Goal: Navigation & Orientation: Find specific page/section

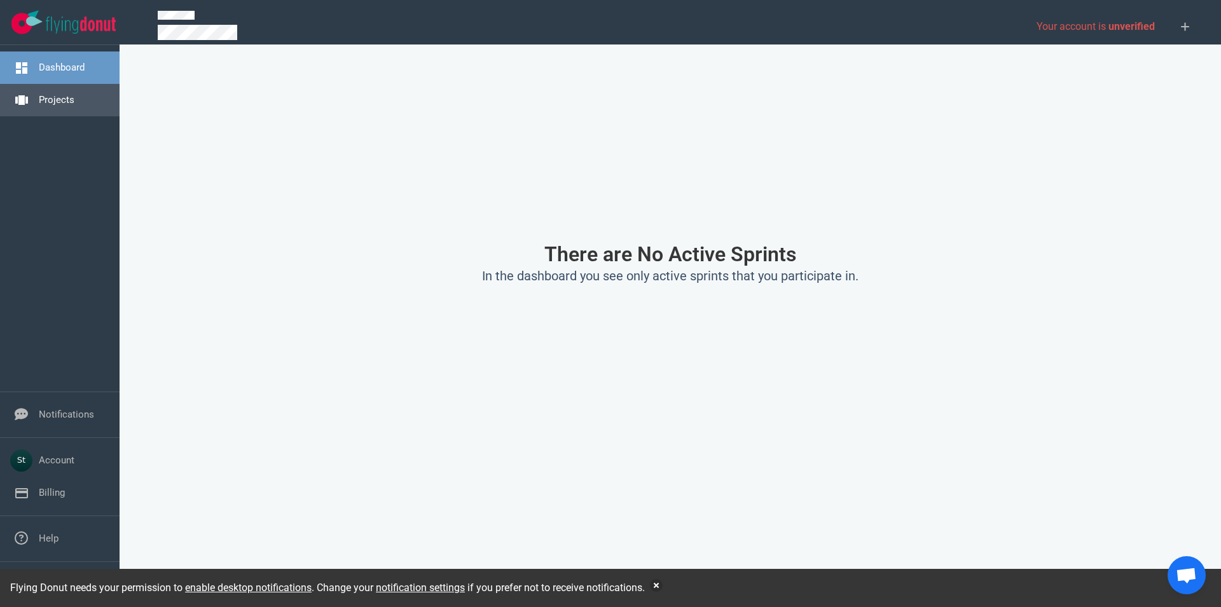
click at [74, 94] on link "Projects" at bounding box center [57, 99] width 36 height 11
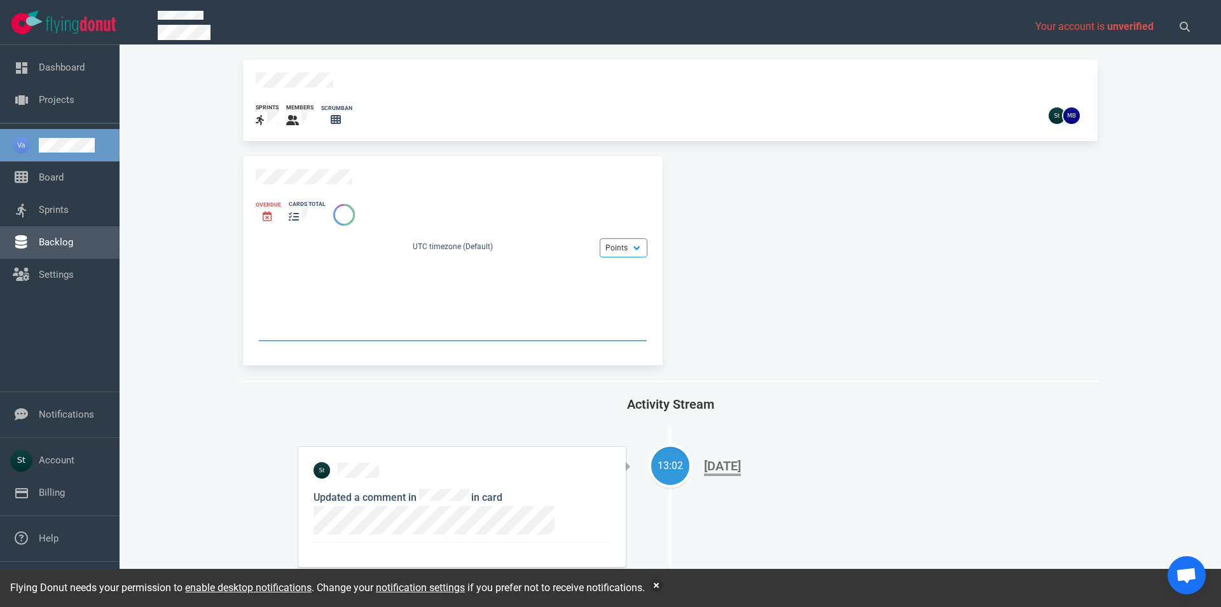
click at [60, 248] on link "Backlog" at bounding box center [56, 242] width 34 height 11
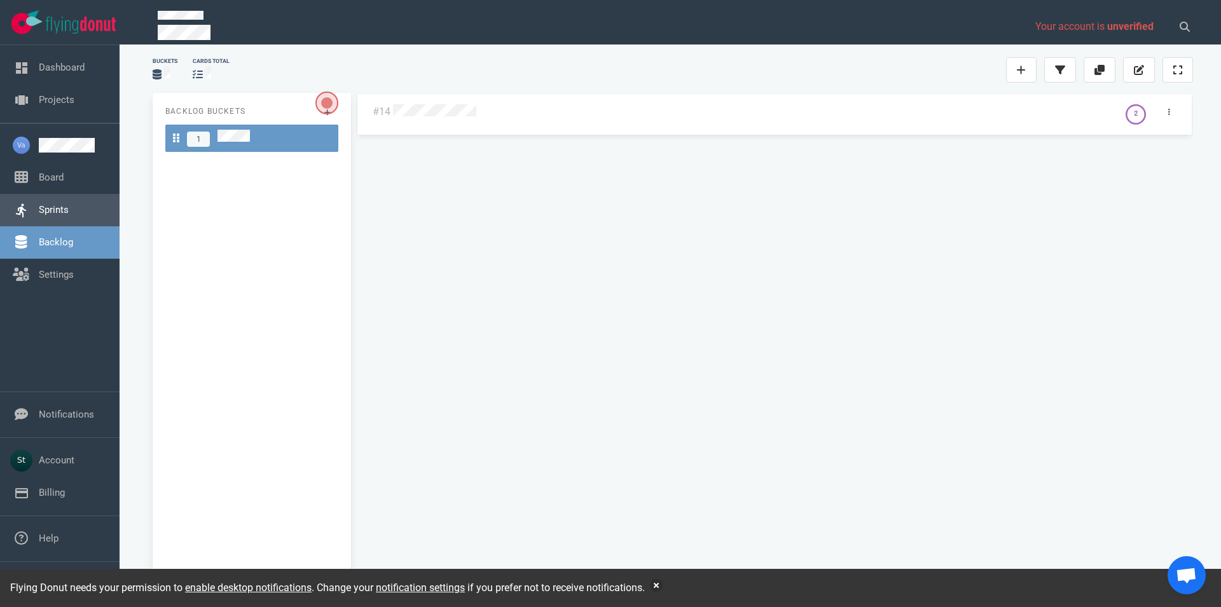
click at [58, 216] on link "Sprints" at bounding box center [54, 209] width 30 height 11
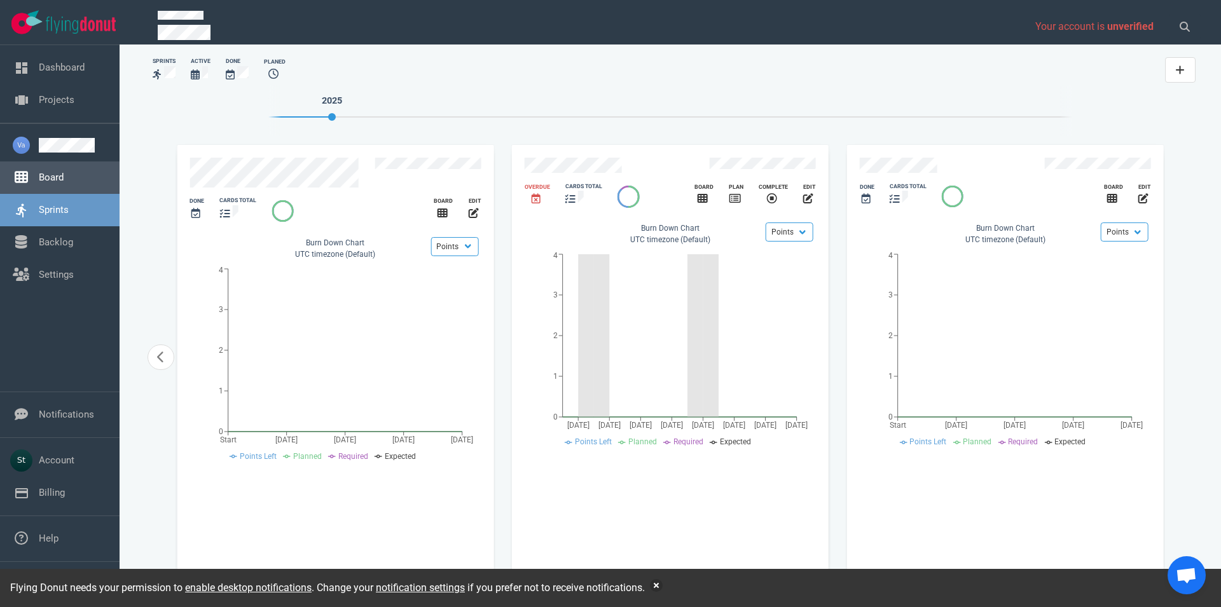
click at [64, 177] on link "Board" at bounding box center [51, 177] width 25 height 11
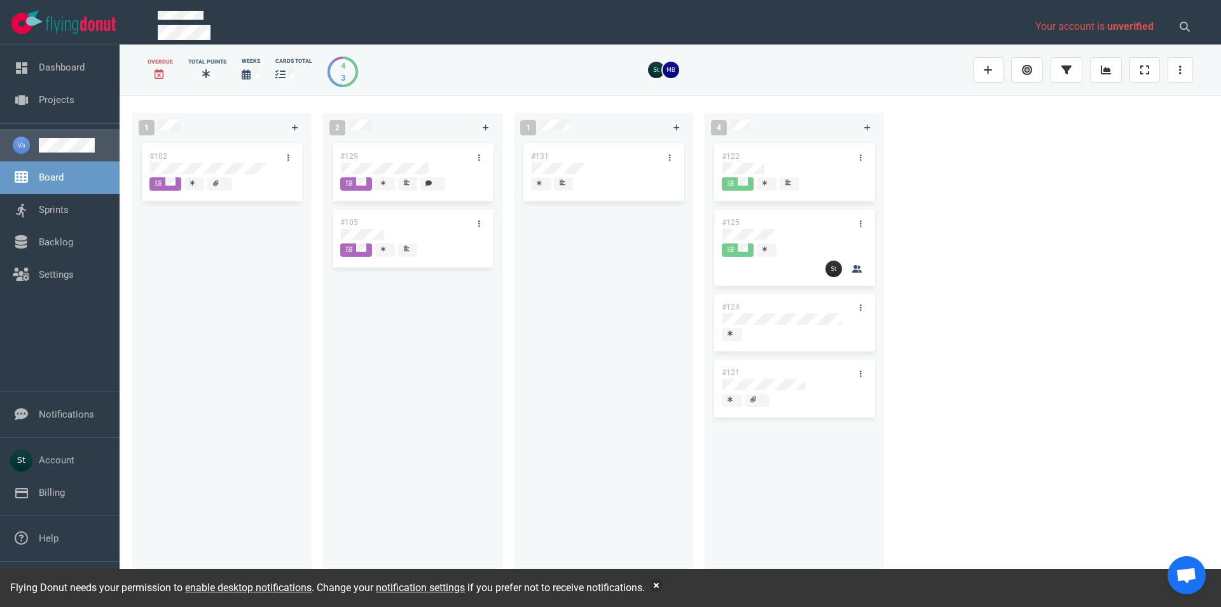
click at [67, 142] on link at bounding box center [74, 145] width 71 height 15
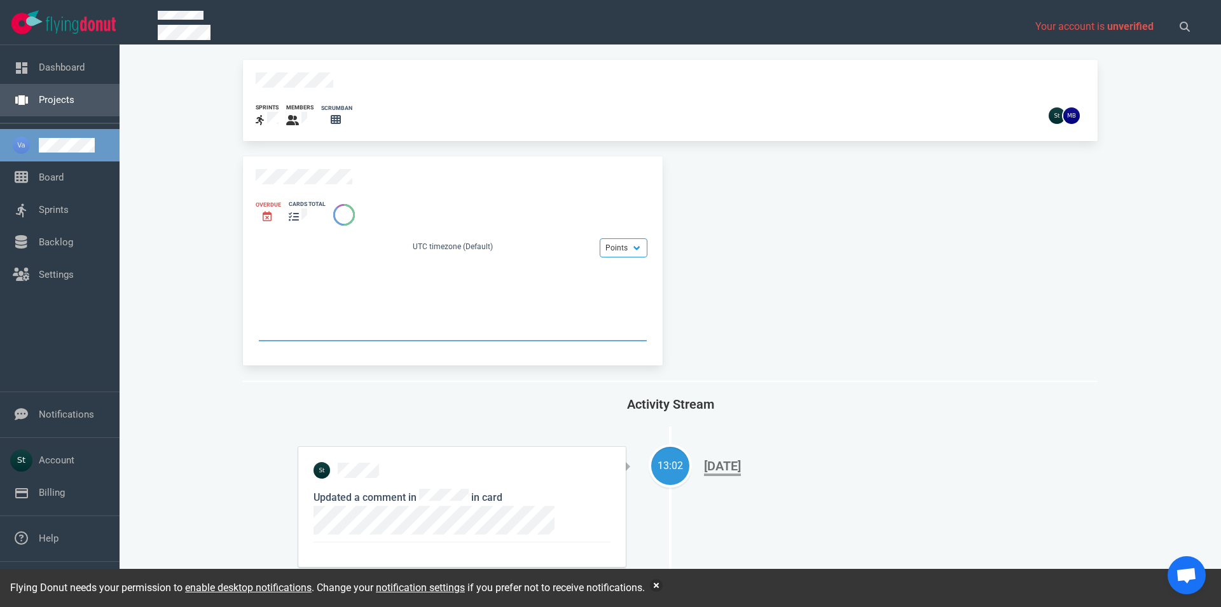
click at [74, 94] on link "Projects" at bounding box center [57, 99] width 36 height 11
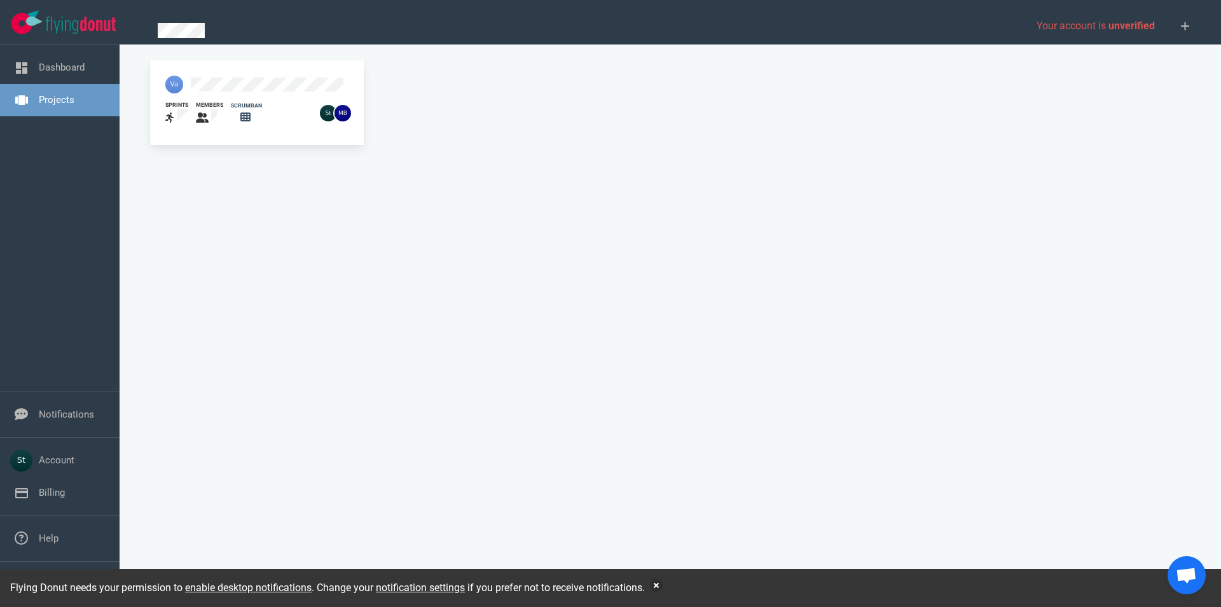
click at [477, 160] on div "sprints members scrumban" at bounding box center [670, 332] width 1056 height 545
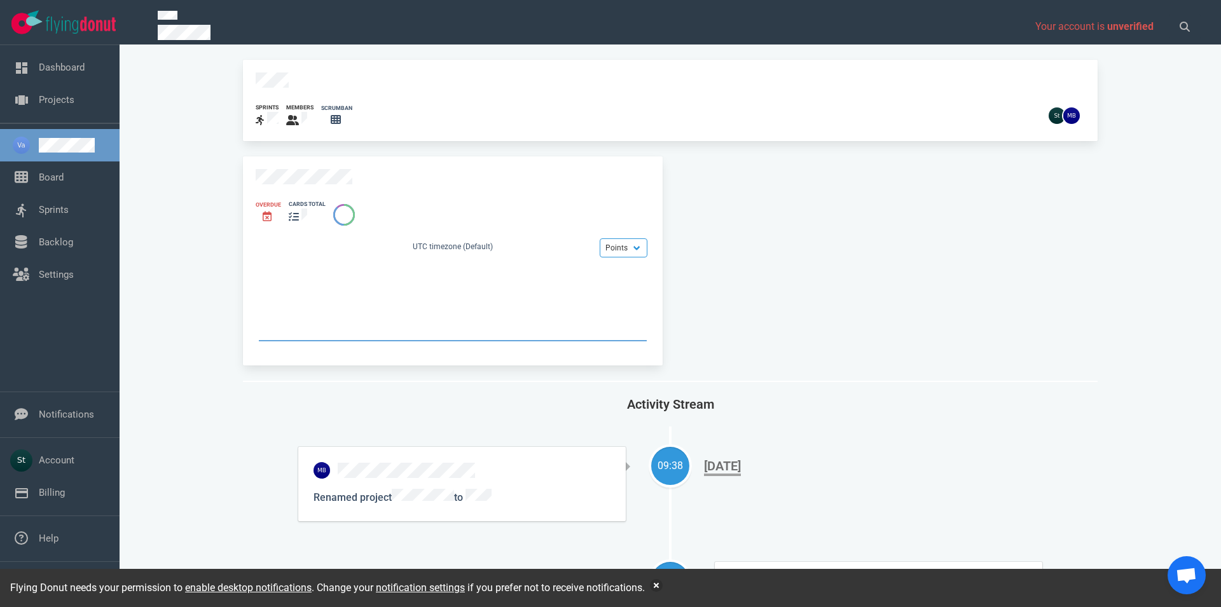
click at [60, 145] on link at bounding box center [74, 145] width 71 height 15
click at [184, 20] on span at bounding box center [589, 27] width 863 height 32
click at [84, 24] on img at bounding box center [81, 25] width 70 height 17
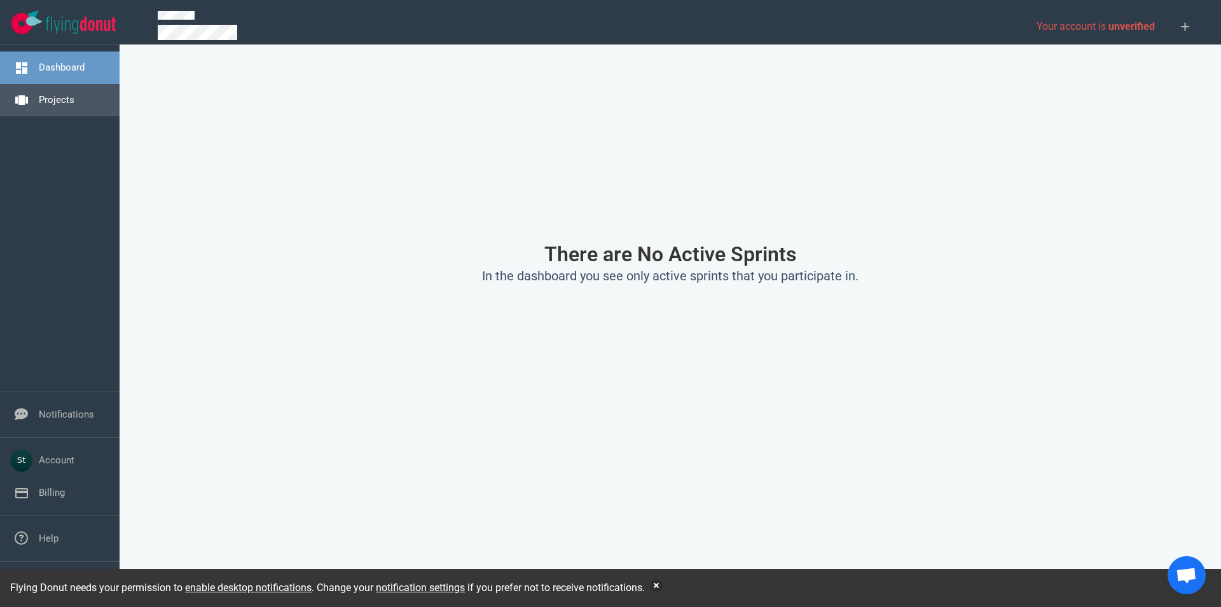
click at [73, 97] on link "Projects" at bounding box center [57, 99] width 36 height 11
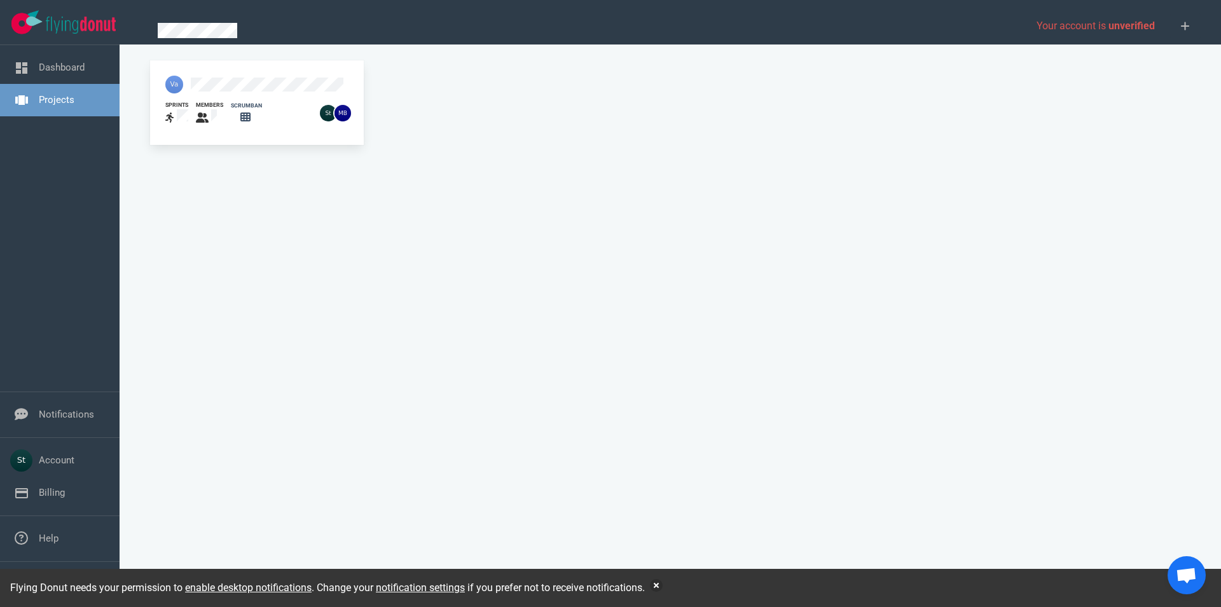
click at [317, 215] on div "sprints members scrumban" at bounding box center [670, 332] width 1056 height 545
click at [216, 92] on div at bounding box center [232, 84] width 148 height 33
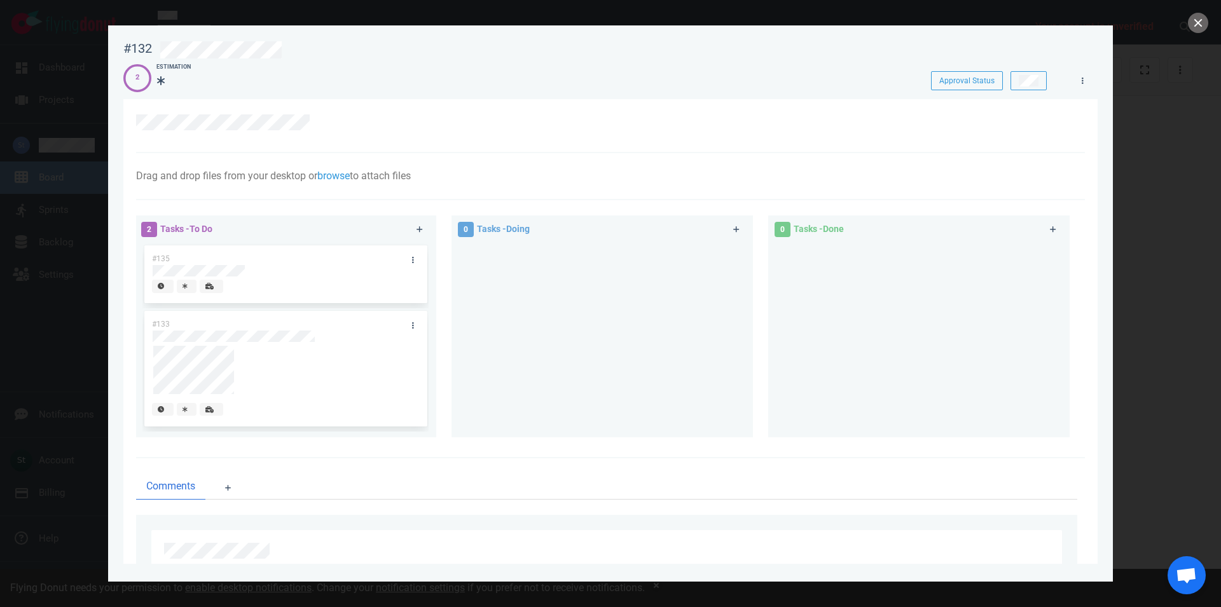
click at [1187, 237] on div at bounding box center [610, 303] width 1221 height 607
click at [1197, 25] on button "close" at bounding box center [1198, 23] width 20 height 20
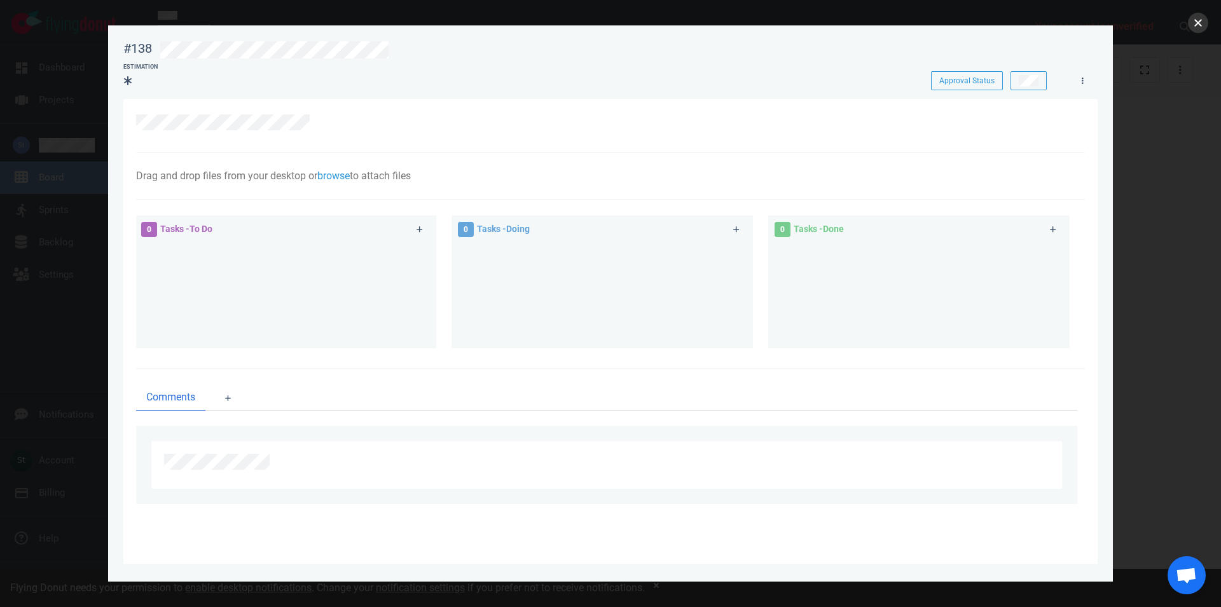
click at [1193, 26] on button "close" at bounding box center [1198, 23] width 20 height 20
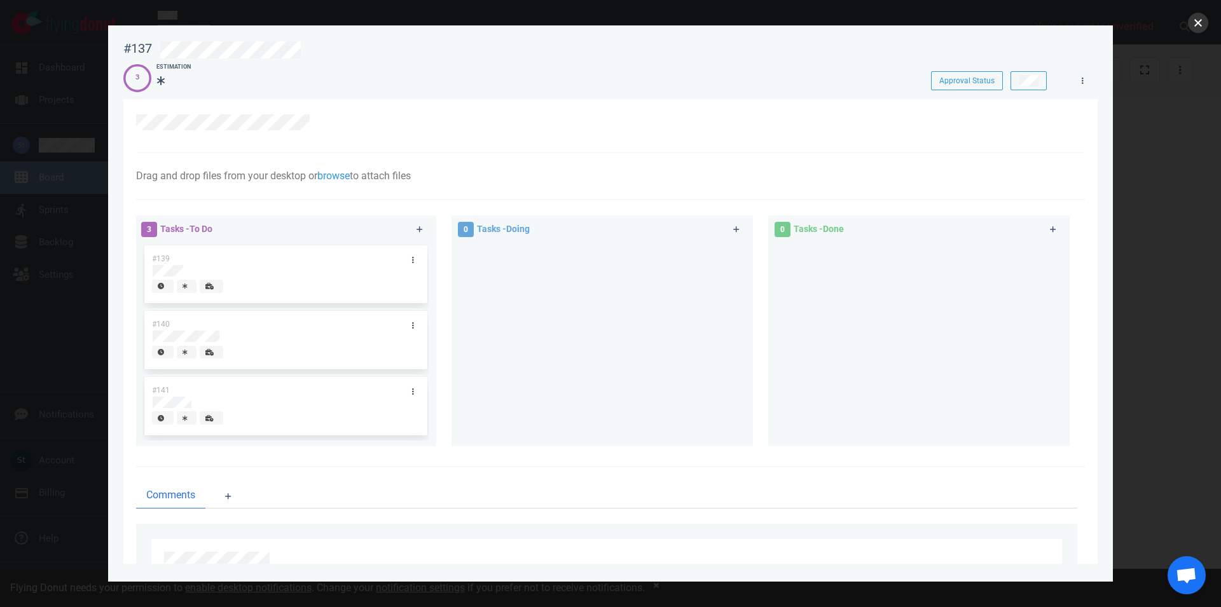
click at [1199, 18] on button "close" at bounding box center [1198, 23] width 20 height 20
click at [1197, 25] on button "close" at bounding box center [1198, 23] width 20 height 20
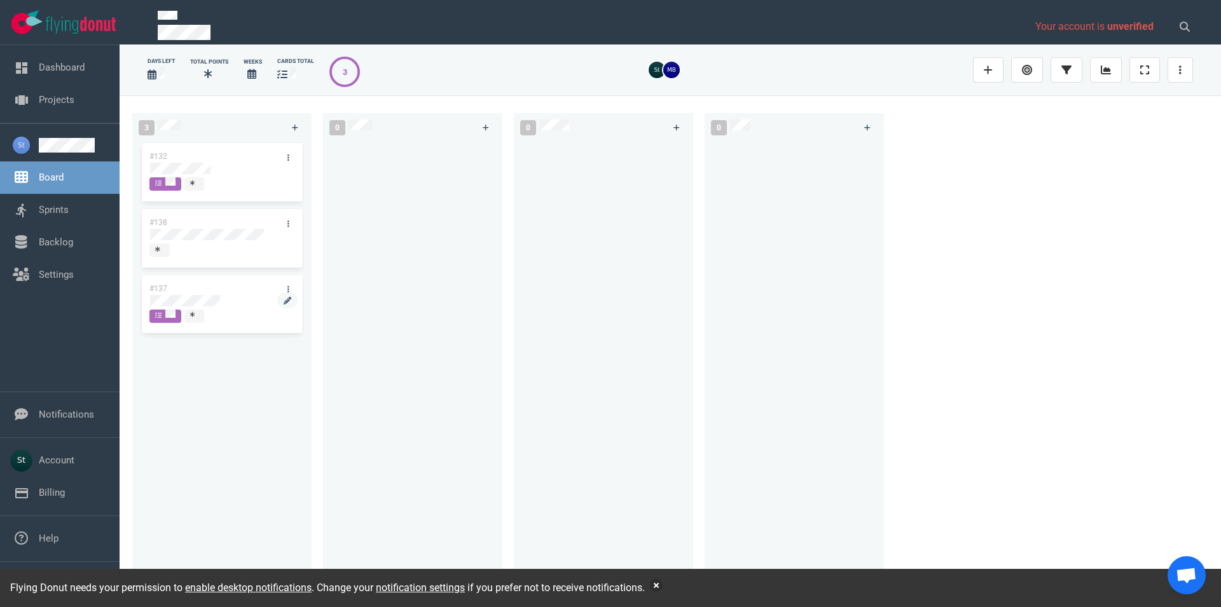
click at [204, 307] on div at bounding box center [221, 302] width 145 height 15
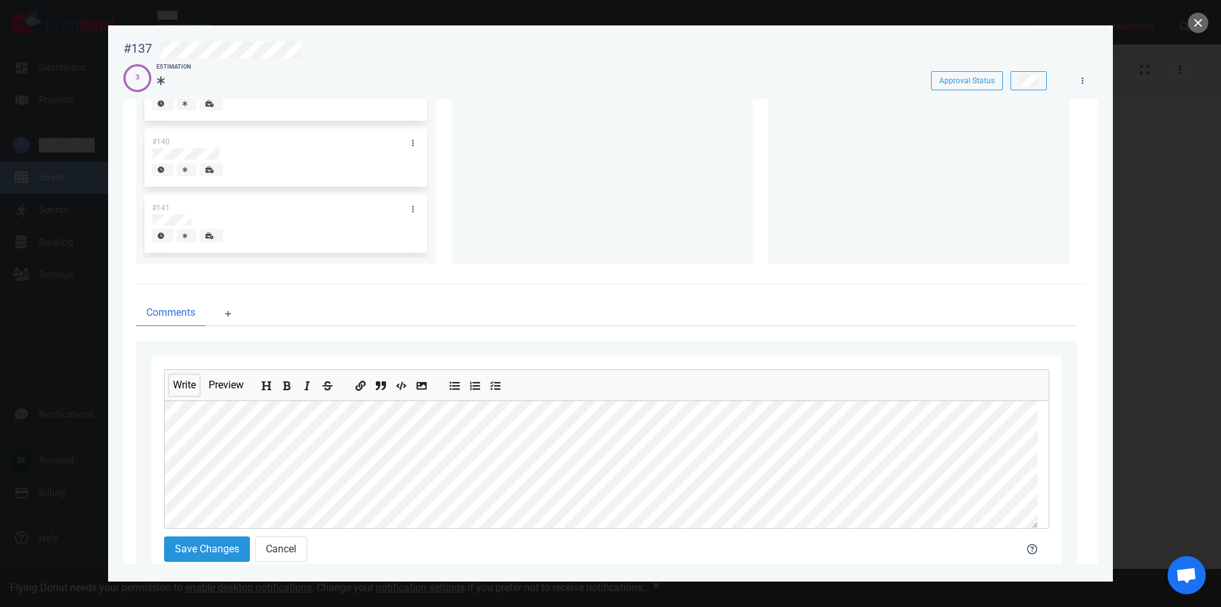
scroll to position [211, 0]
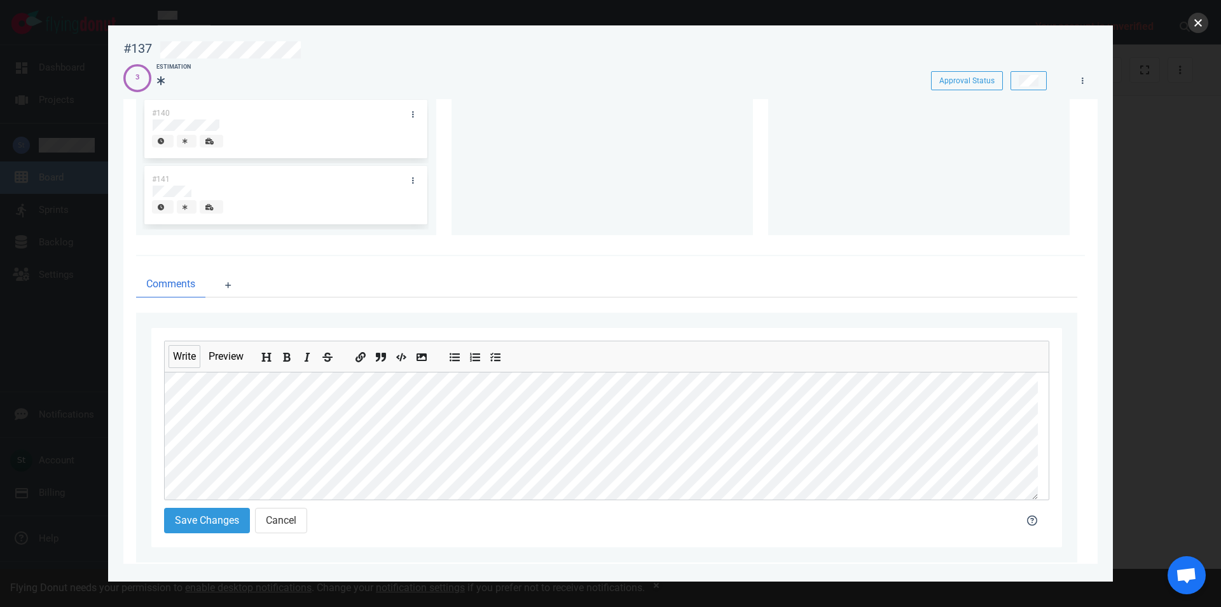
click at [1206, 19] on button "close" at bounding box center [1198, 23] width 20 height 20
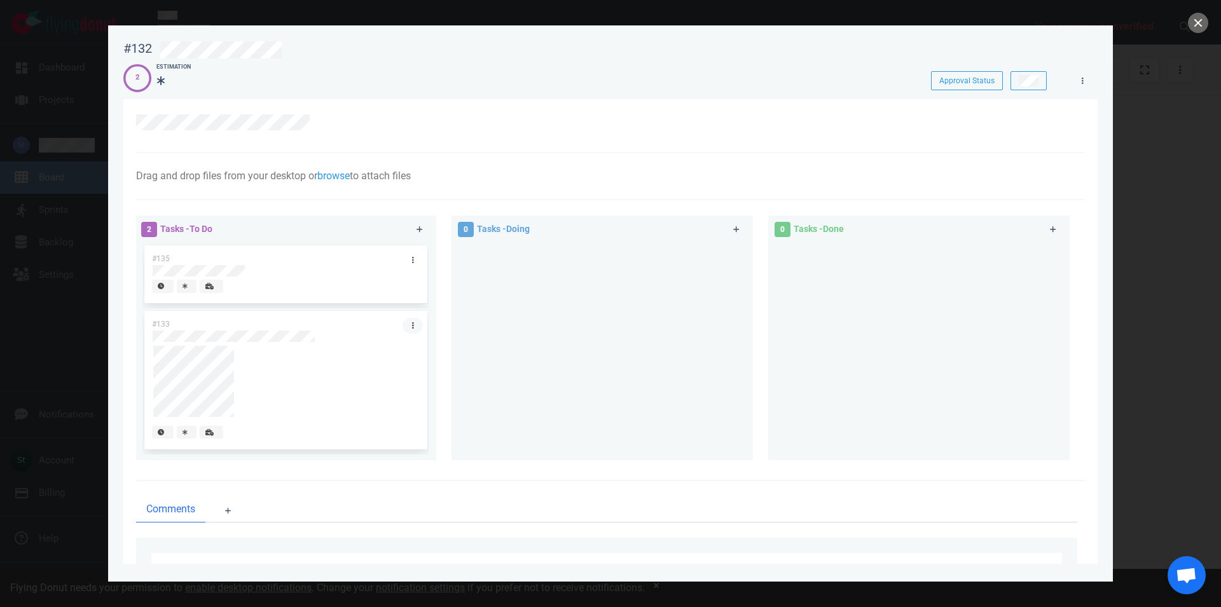
click at [412, 326] on icon at bounding box center [413, 326] width 2 height 6
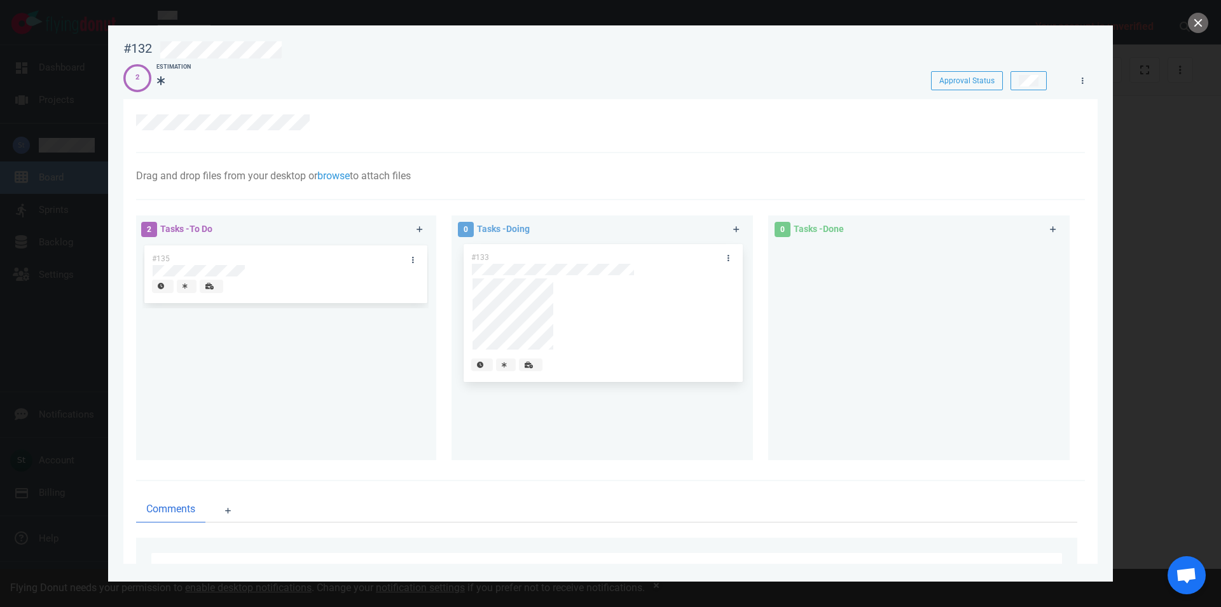
drag, startPoint x: 361, startPoint y: 346, endPoint x: 680, endPoint y: 279, distance: 326.4
click at [429, 309] on div "#133" at bounding box center [285, 382] width 286 height 146
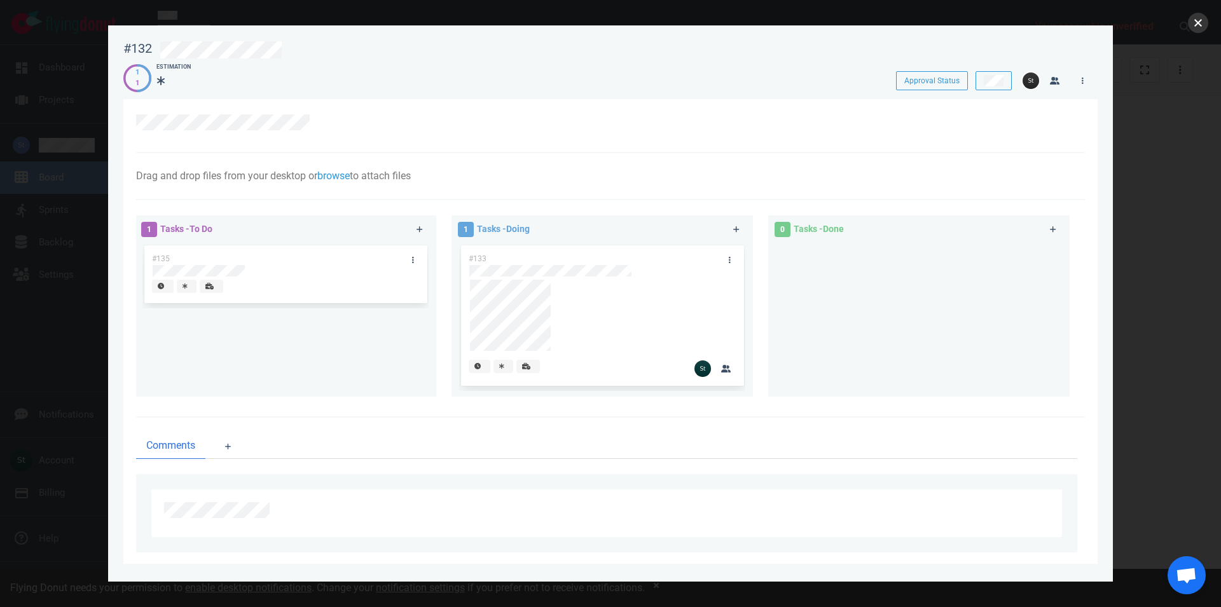
click at [1202, 27] on button "close" at bounding box center [1198, 23] width 20 height 20
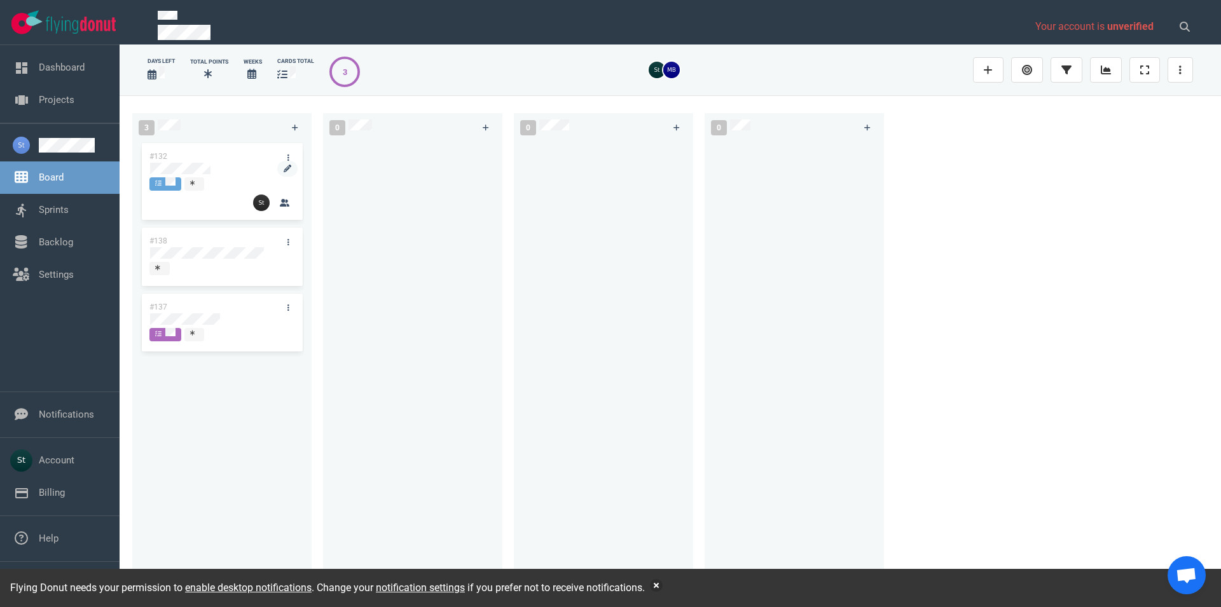
click at [219, 169] on div at bounding box center [222, 168] width 144 height 11
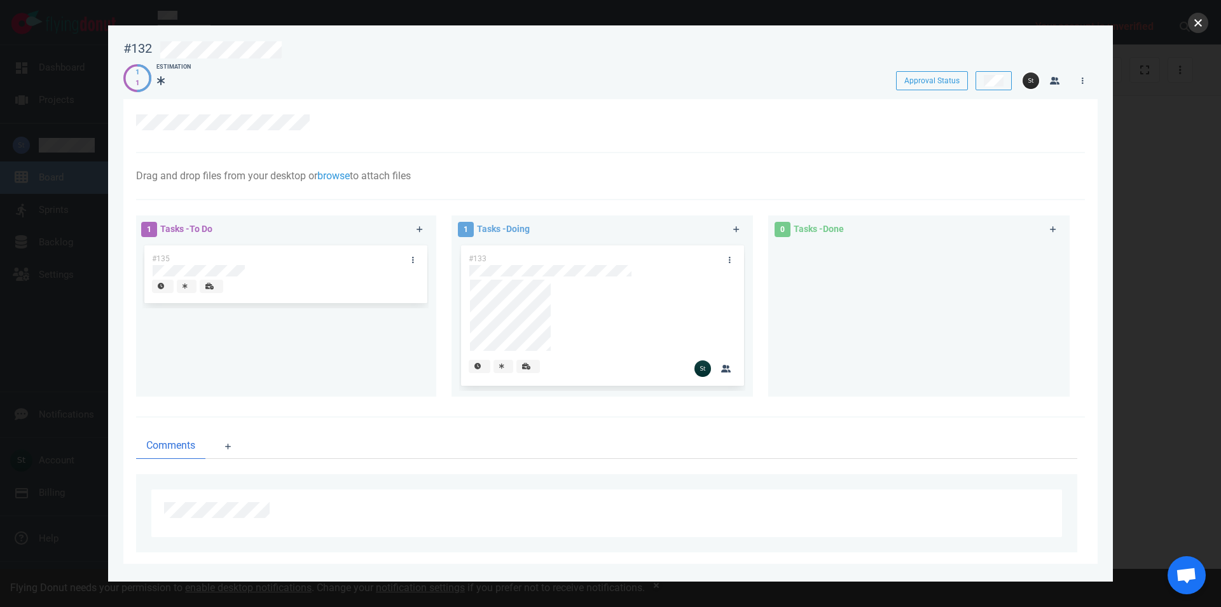
click at [1195, 28] on button "close" at bounding box center [1198, 23] width 20 height 20
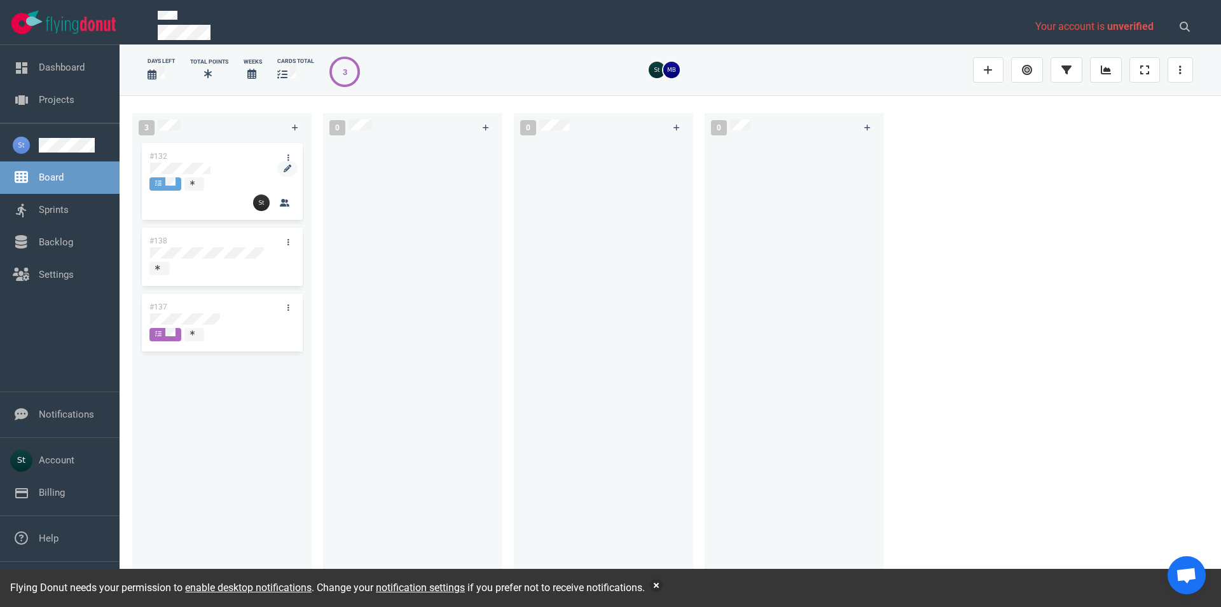
click at [187, 175] on div at bounding box center [222, 176] width 144 height 2
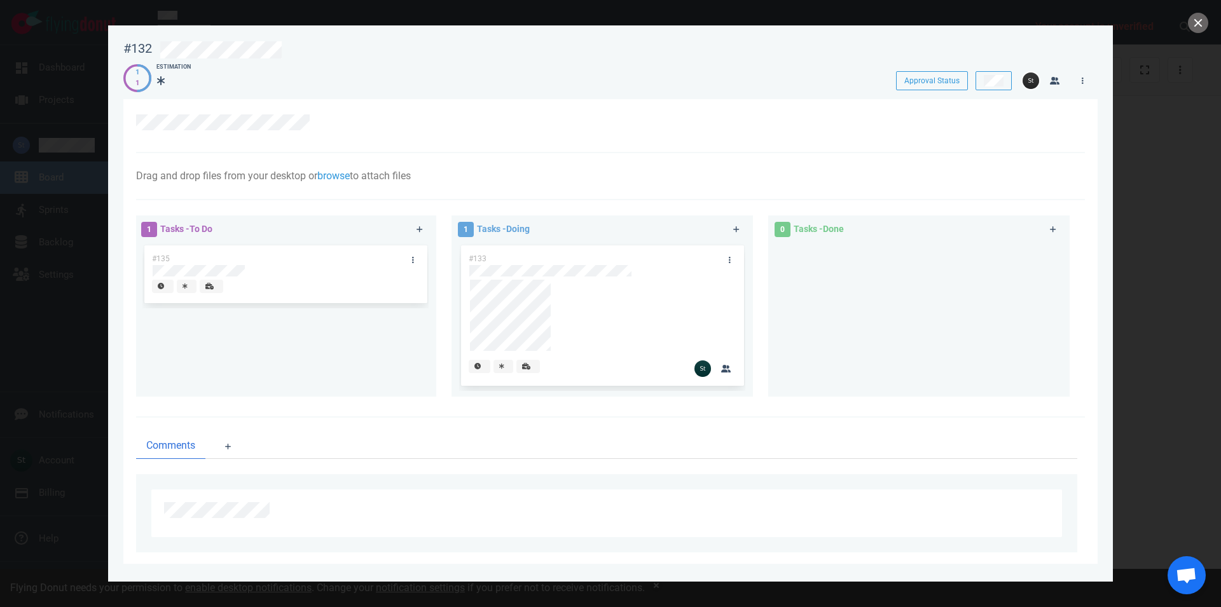
click at [1128, 223] on div at bounding box center [610, 303] width 1221 height 607
click at [1203, 13] on div at bounding box center [610, 303] width 1221 height 607
click at [1202, 15] on button "close" at bounding box center [1198, 23] width 20 height 20
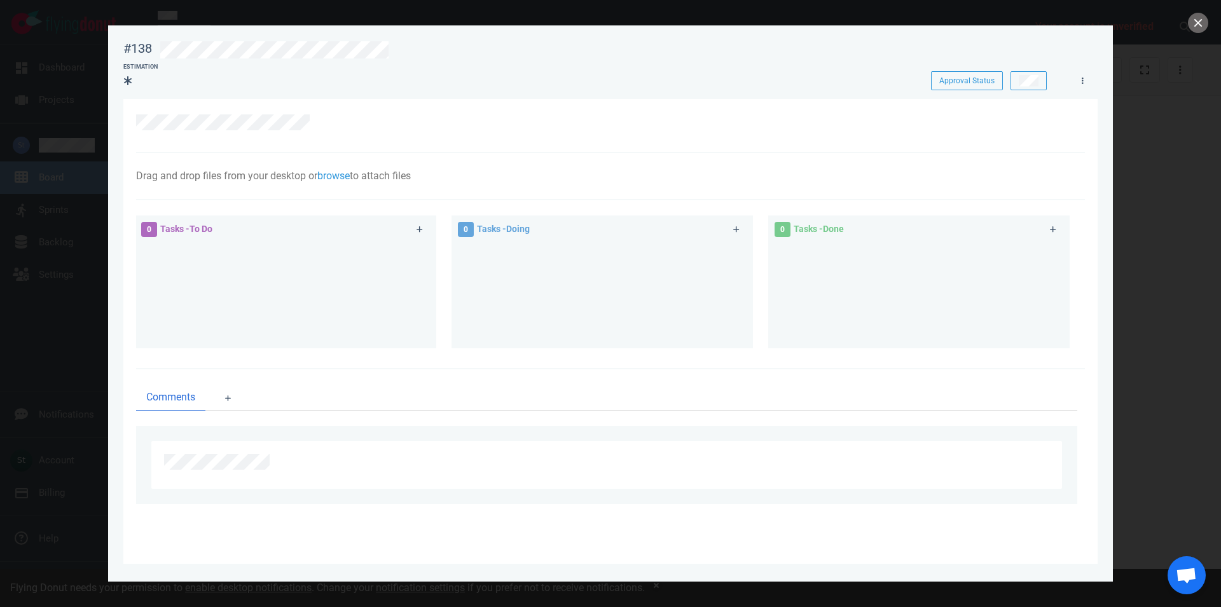
click at [1184, 133] on div at bounding box center [610, 303] width 1221 height 607
click at [1207, 24] on button "close" at bounding box center [1198, 23] width 20 height 20
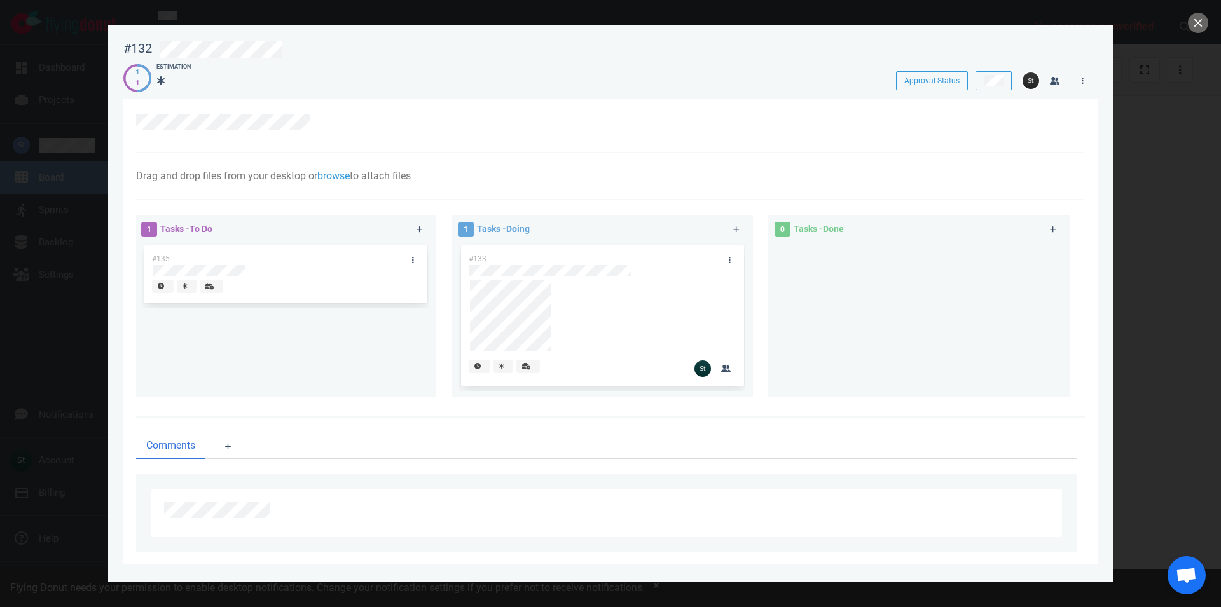
click at [1158, 183] on div at bounding box center [610, 303] width 1221 height 607
click at [1201, 22] on button "close" at bounding box center [1198, 23] width 20 height 20
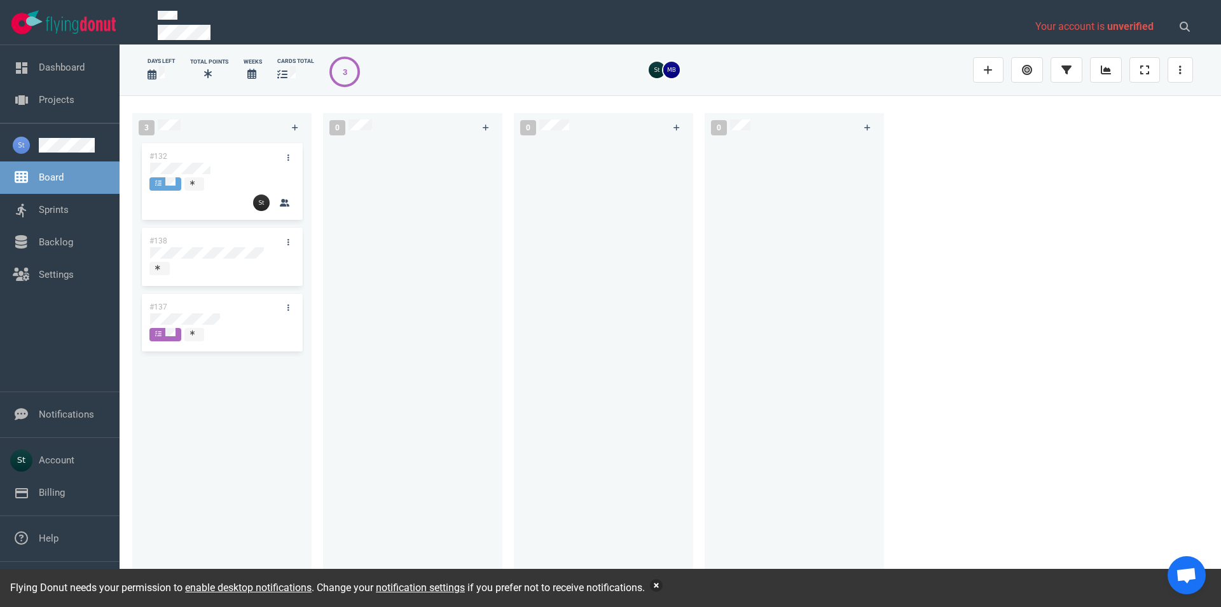
click at [658, 583] on button "button" at bounding box center [656, 586] width 13 height 13
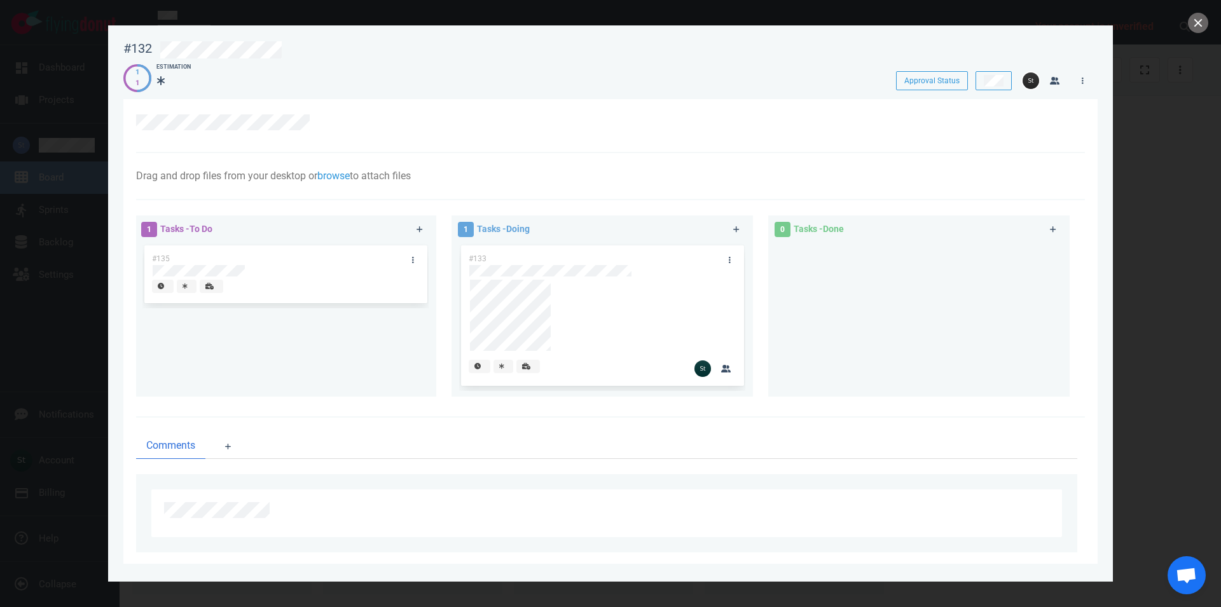
click at [67, 351] on div at bounding box center [610, 303] width 1221 height 607
click at [1202, 24] on button "close" at bounding box center [1198, 23] width 20 height 20
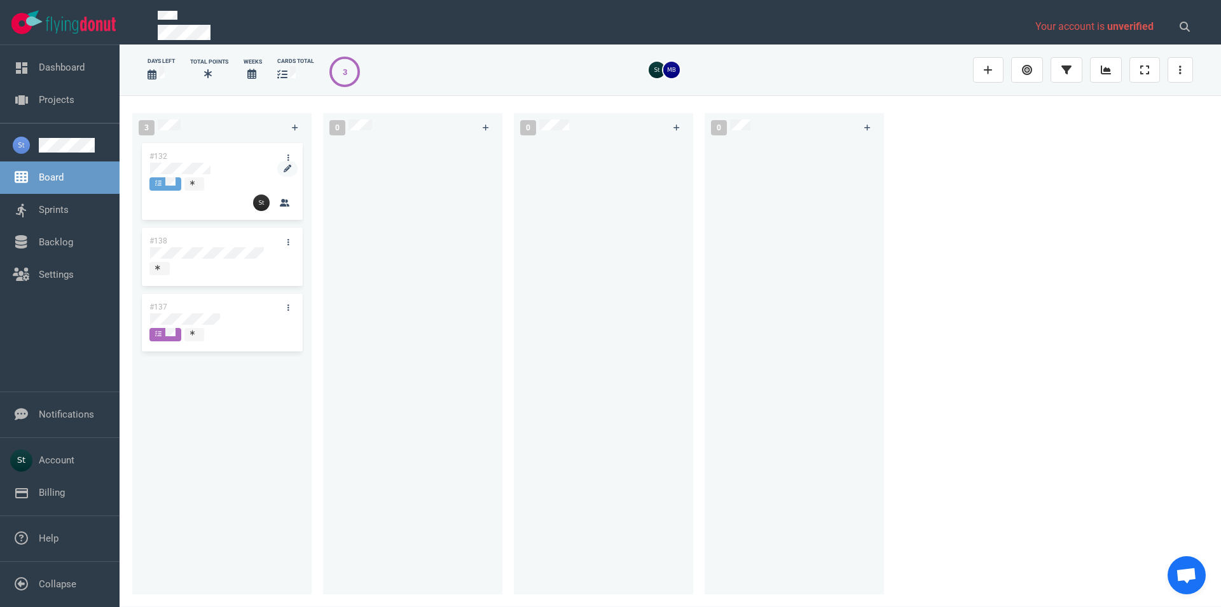
click at [217, 162] on div at bounding box center [221, 169] width 145 height 15
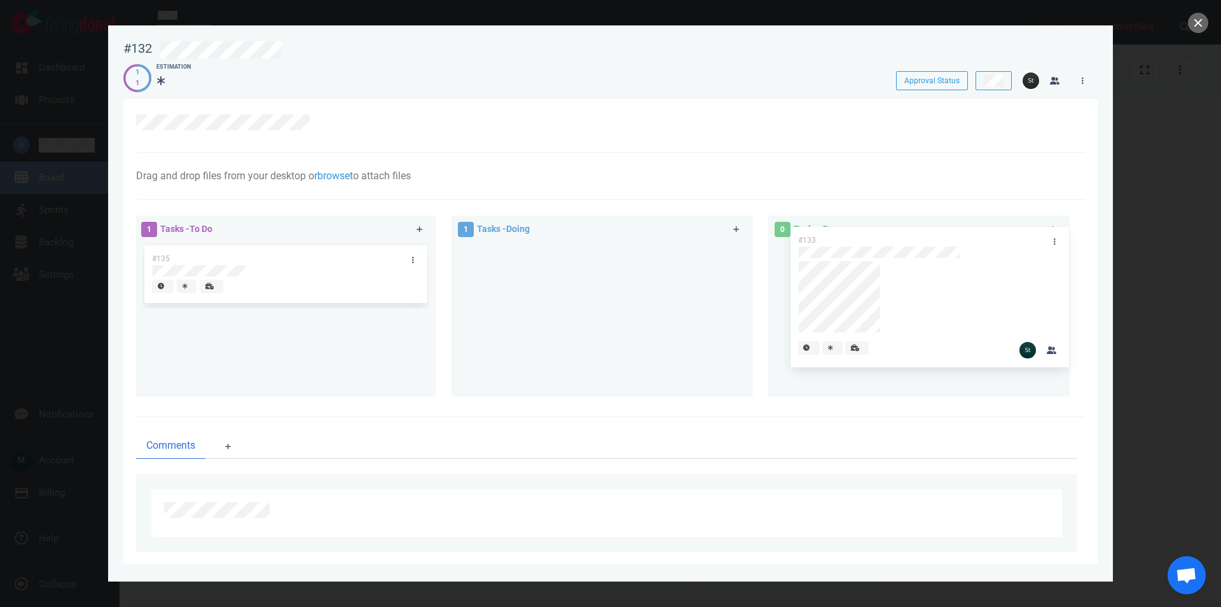
drag, startPoint x: 581, startPoint y: 317, endPoint x: 913, endPoint y: 298, distance: 333.2
click at [746, 298] on div "#133" at bounding box center [602, 317] width 286 height 148
click at [1186, 301] on div at bounding box center [610, 303] width 1221 height 607
click at [1198, 24] on button "close" at bounding box center [1198, 23] width 20 height 20
click at [1133, 246] on div at bounding box center [610, 303] width 1221 height 607
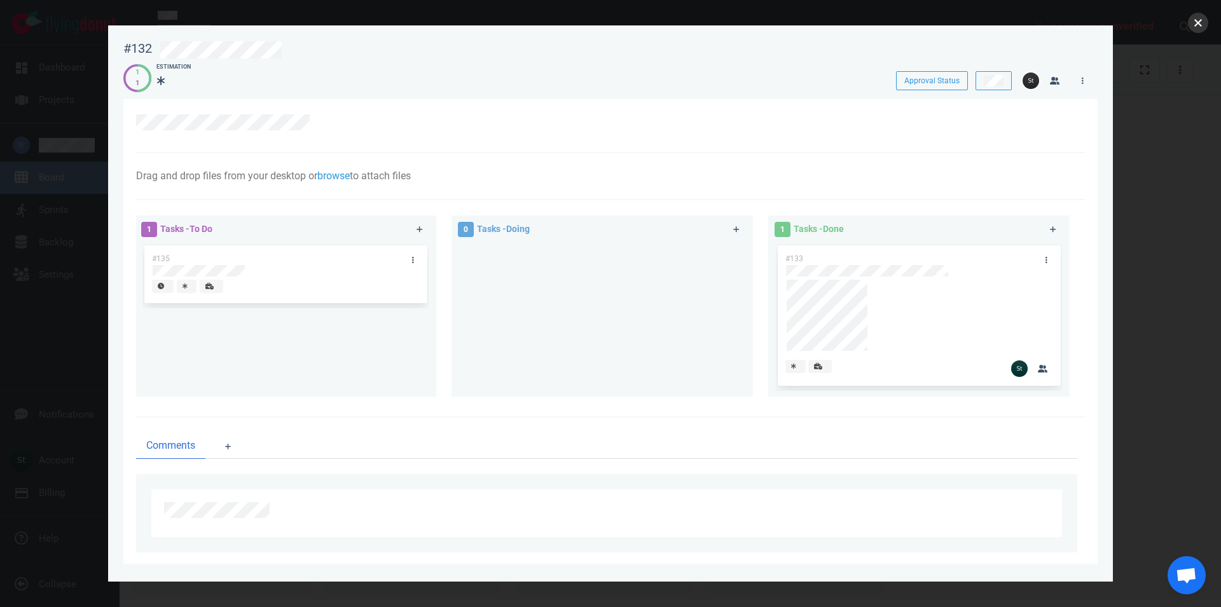
click at [1206, 20] on button "close" at bounding box center [1198, 23] width 20 height 20
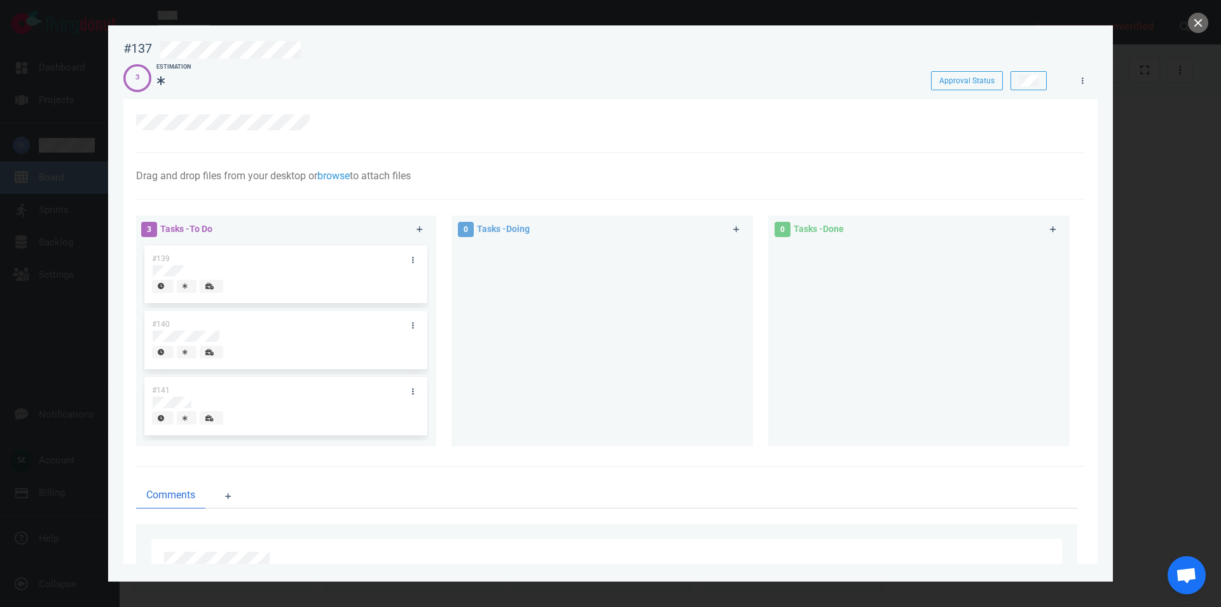
click at [1148, 171] on div at bounding box center [610, 303] width 1221 height 607
click at [1196, 27] on button "close" at bounding box center [1198, 23] width 20 height 20
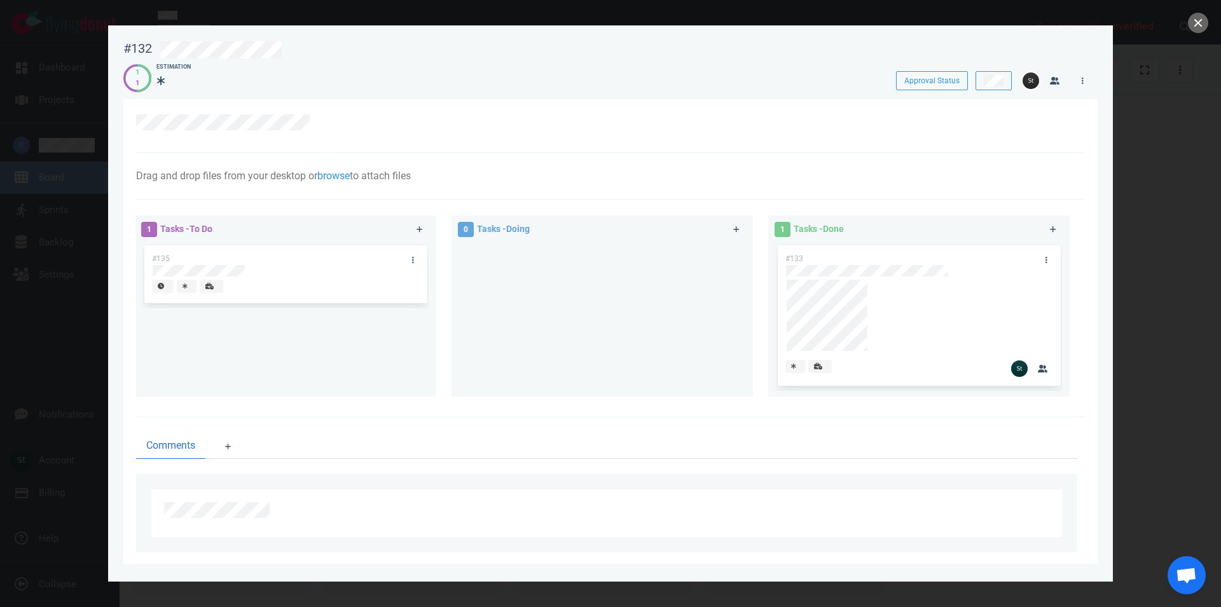
click at [1212, 156] on div at bounding box center [610, 303] width 1221 height 607
click at [1195, 20] on button "close" at bounding box center [1198, 23] width 20 height 20
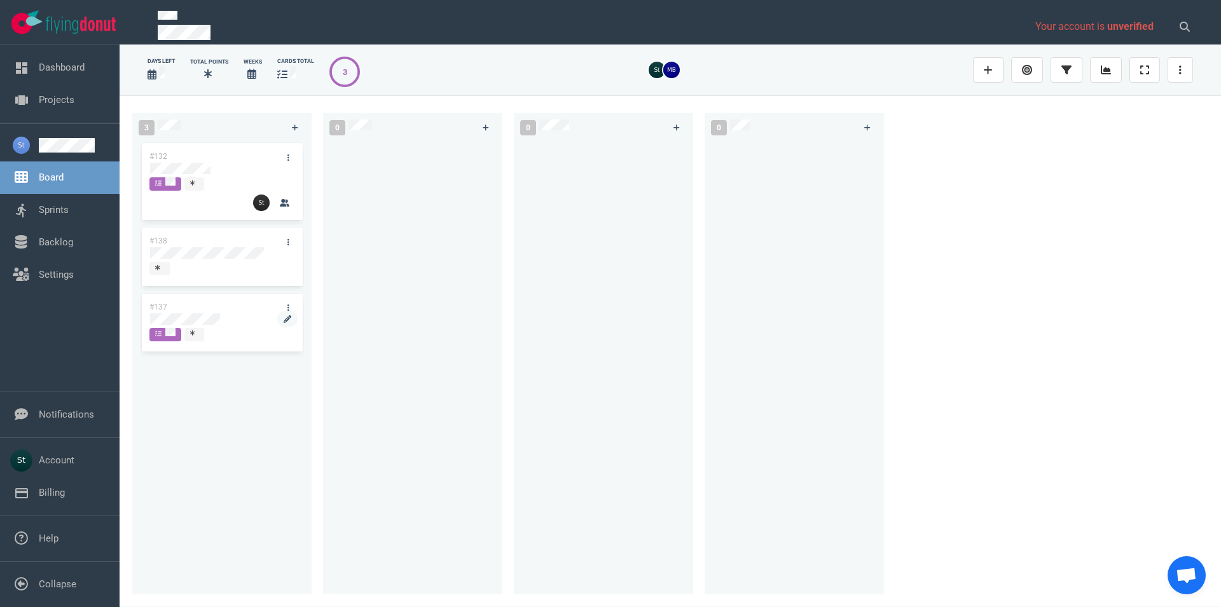
click at [221, 319] on div at bounding box center [222, 319] width 144 height 11
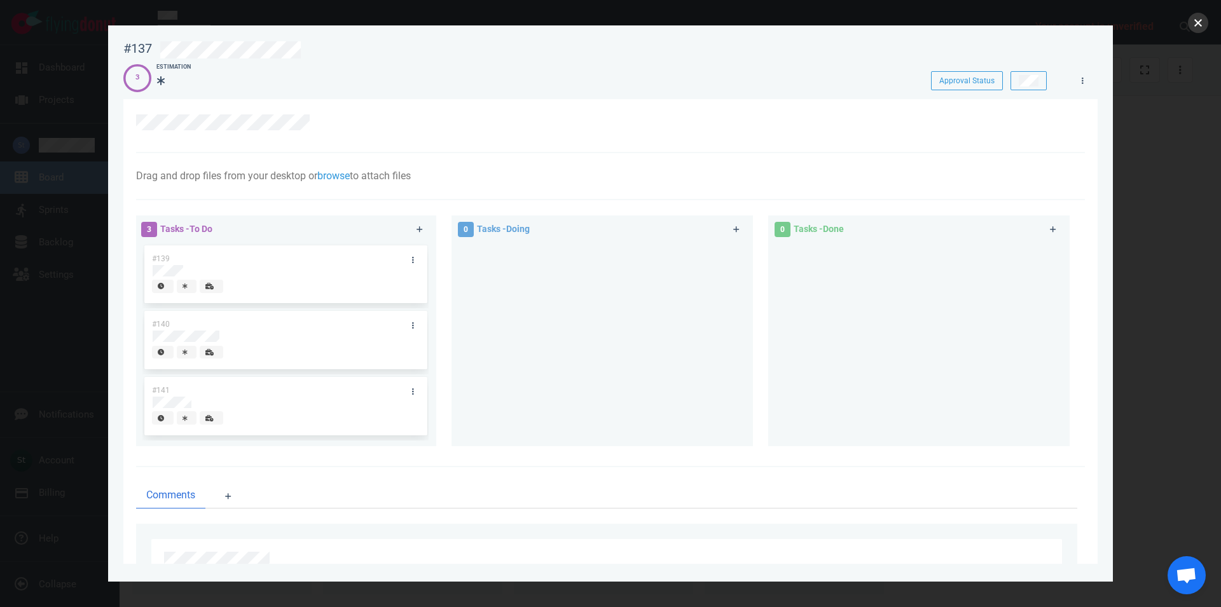
click at [1200, 19] on button "close" at bounding box center [1198, 23] width 20 height 20
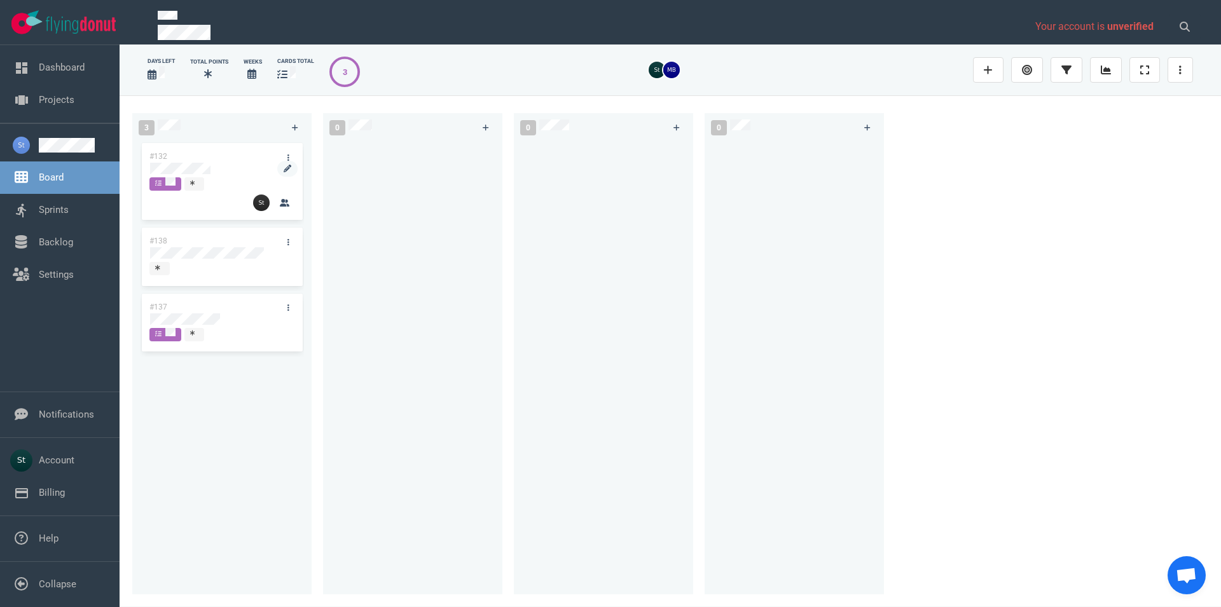
click at [214, 174] on div at bounding box center [222, 168] width 144 height 11
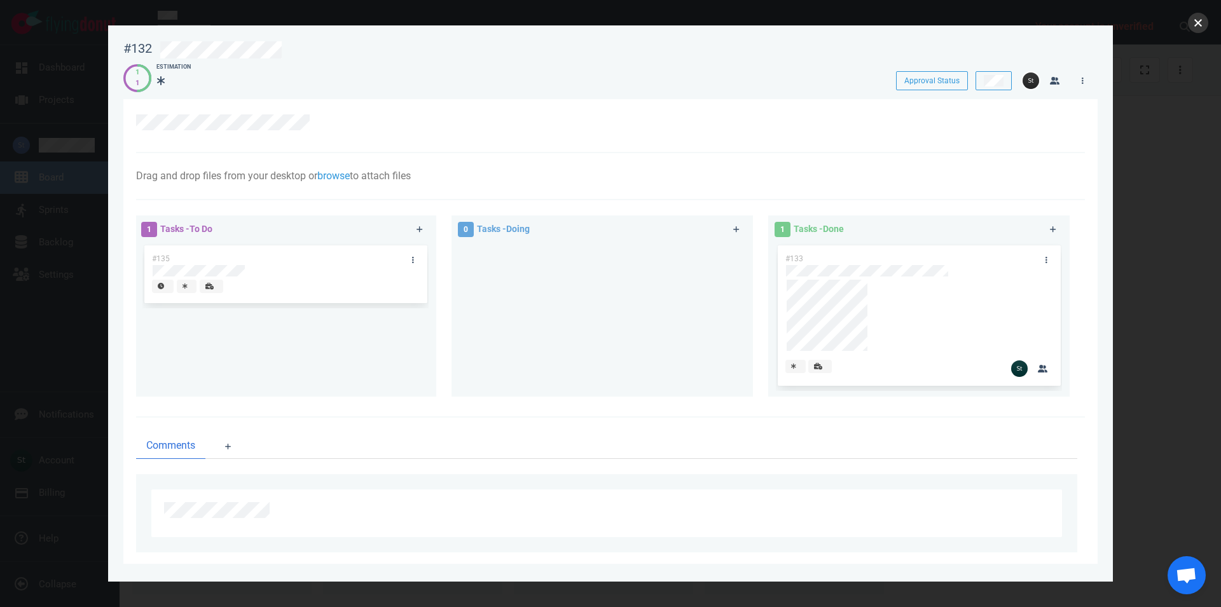
click at [1196, 25] on button "close" at bounding box center [1198, 23] width 20 height 20
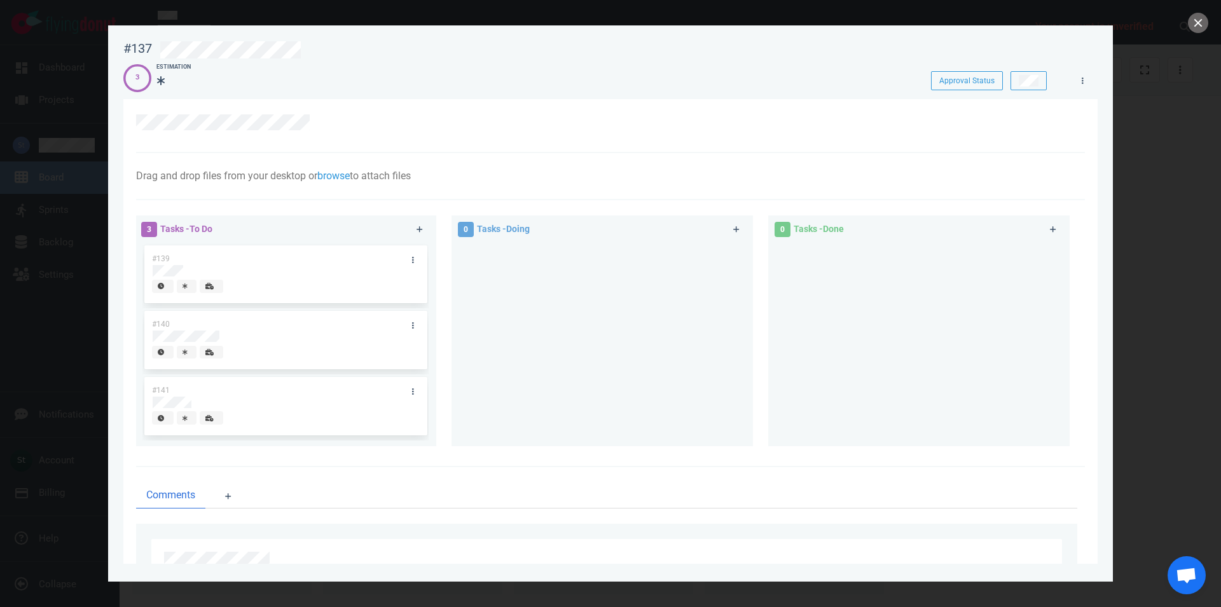
click at [1177, 111] on div at bounding box center [610, 303] width 1221 height 607
click at [1195, 13] on div at bounding box center [610, 303] width 1221 height 607
click at [1197, 18] on button "close" at bounding box center [1198, 23] width 20 height 20
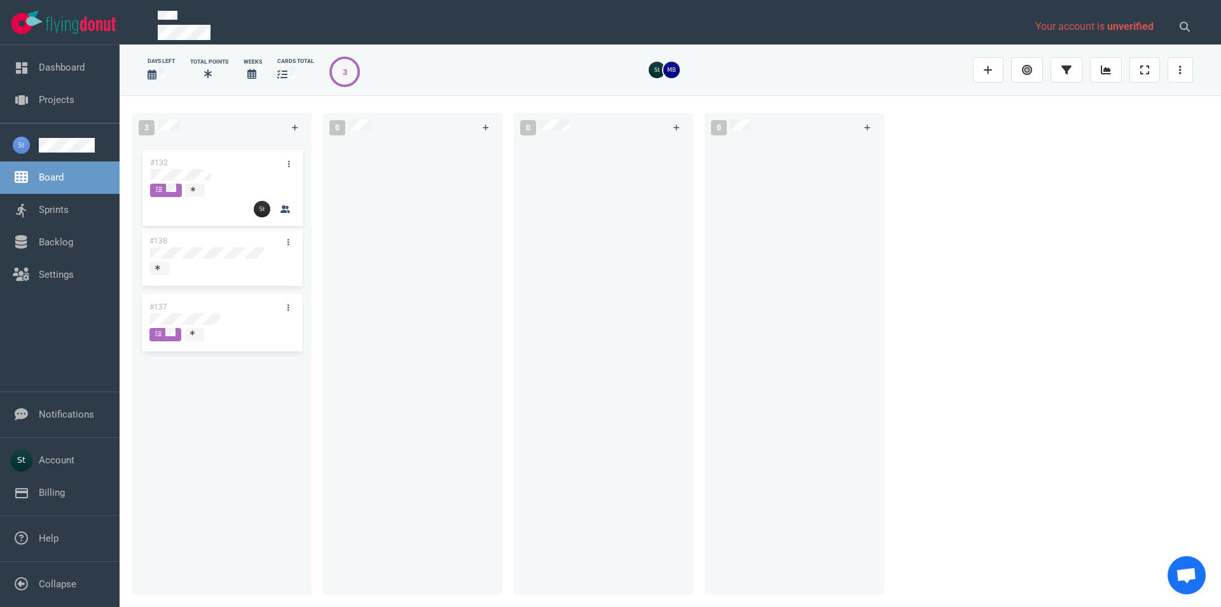
click at [243, 169] on div "#132 #138 #137 #132" at bounding box center [222, 361] width 164 height 440
click at [243, 168] on div at bounding box center [222, 168] width 144 height 11
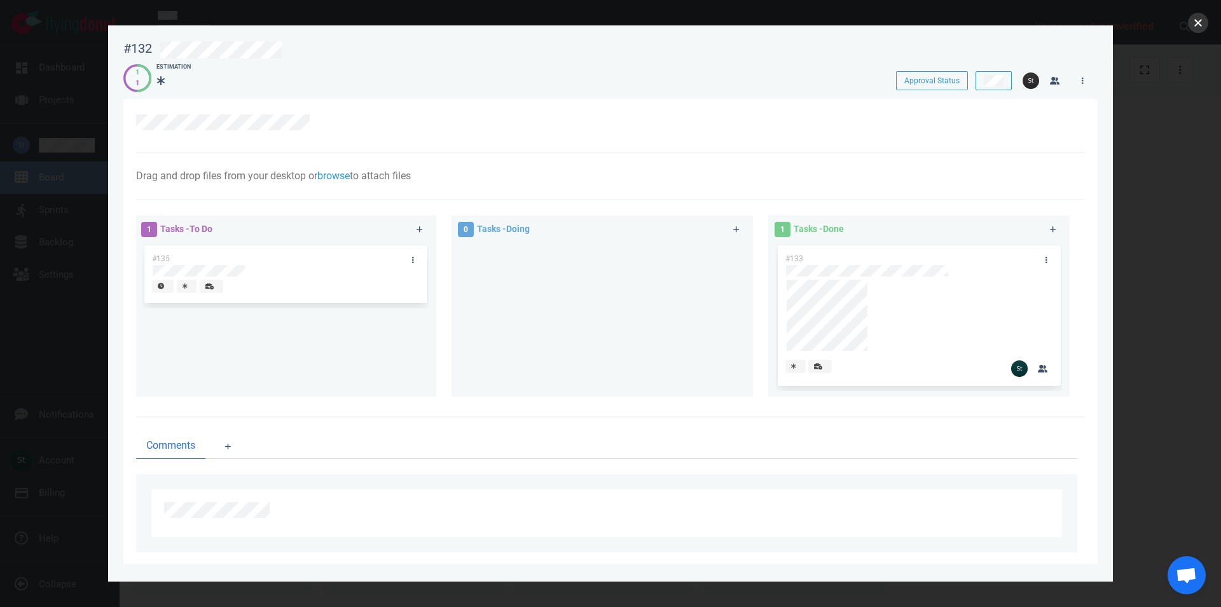
click at [1200, 21] on button "close" at bounding box center [1198, 23] width 20 height 20
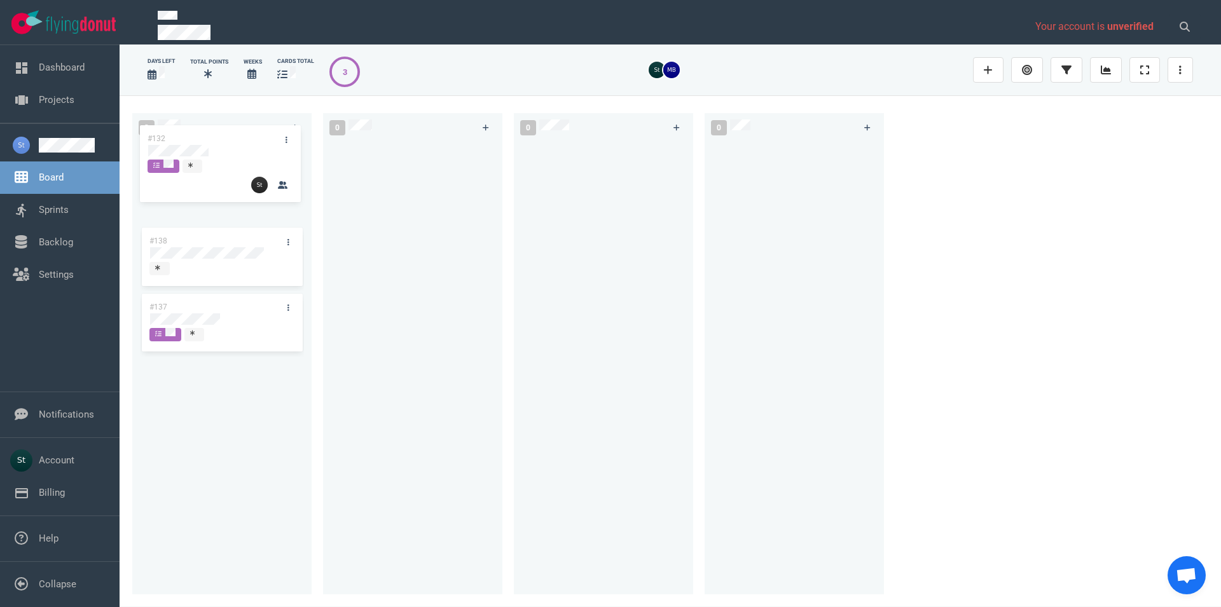
click at [232, 149] on div "#132 #138 #137 #132" at bounding box center [222, 361] width 164 height 440
click at [253, 173] on div at bounding box center [222, 168] width 144 height 11
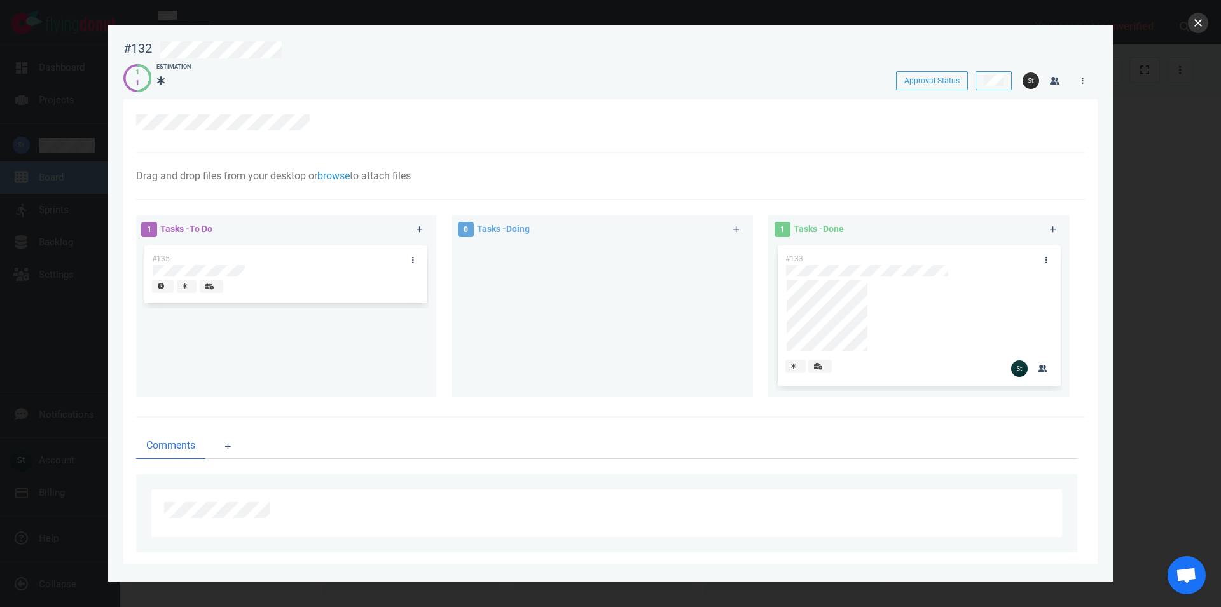
click at [1198, 24] on button "close" at bounding box center [1198, 23] width 20 height 20
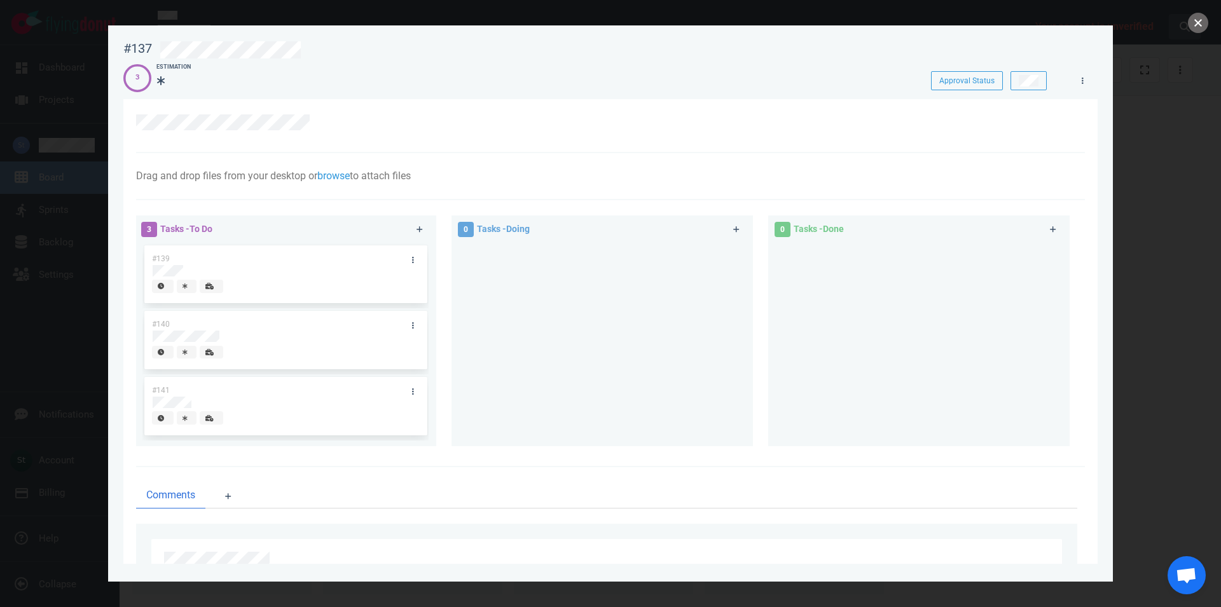
click at [1197, 17] on button "close" at bounding box center [1198, 23] width 20 height 20
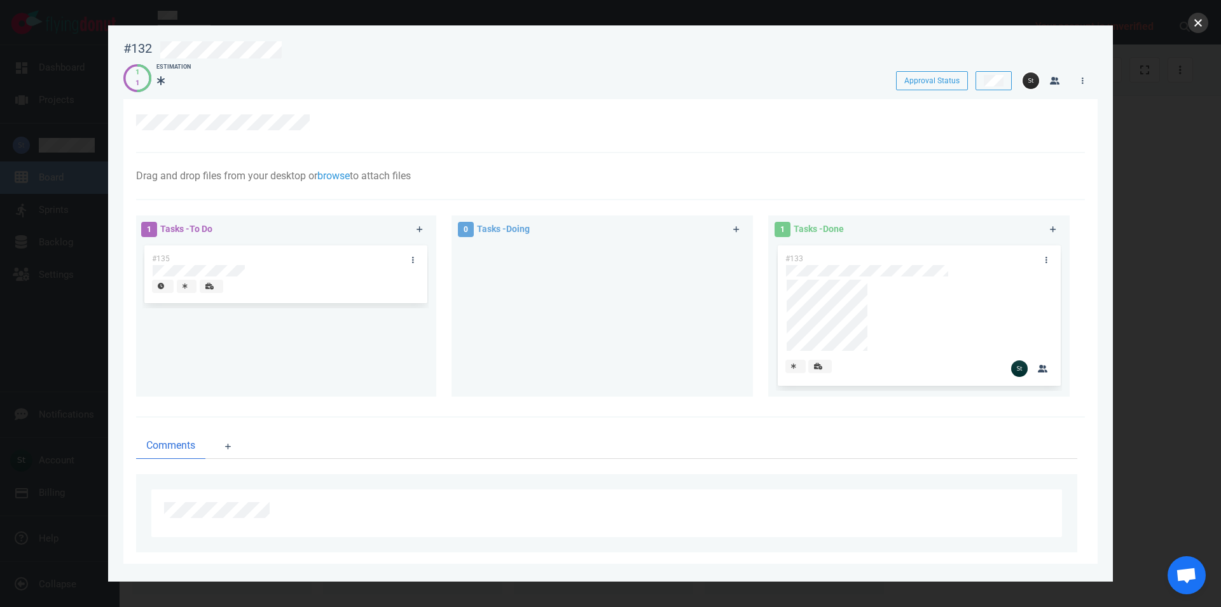
click at [1205, 24] on button "close" at bounding box center [1198, 23] width 20 height 20
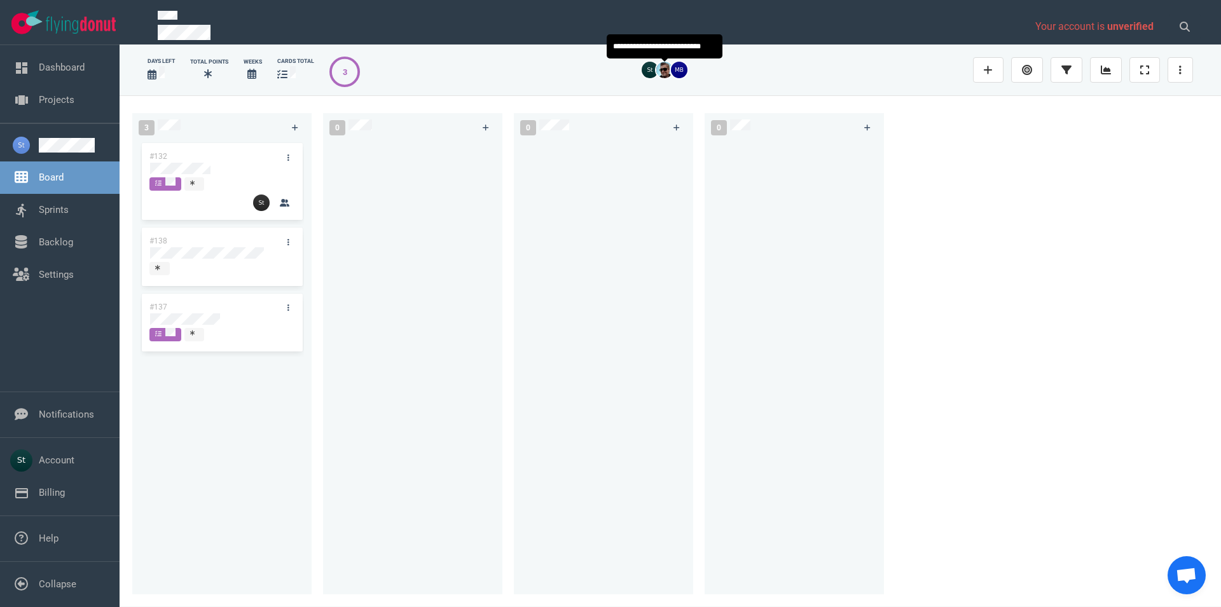
click at [664, 69] on img at bounding box center [664, 70] width 17 height 17
click at [59, 148] on link at bounding box center [74, 145] width 71 height 15
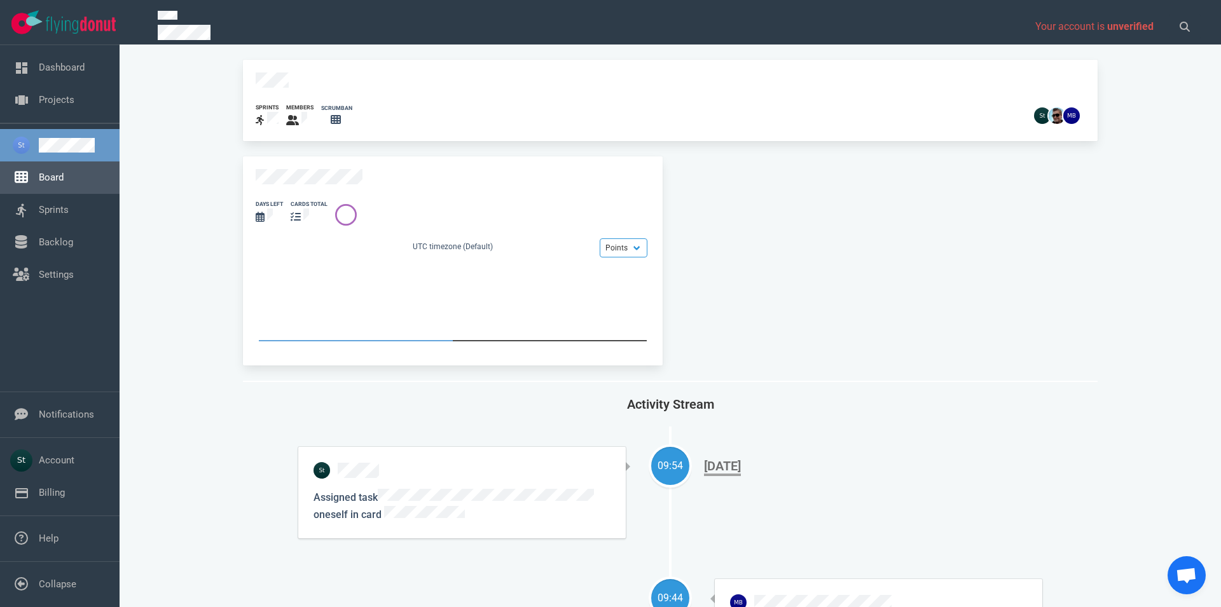
click at [41, 173] on link "Board" at bounding box center [51, 177] width 25 height 11
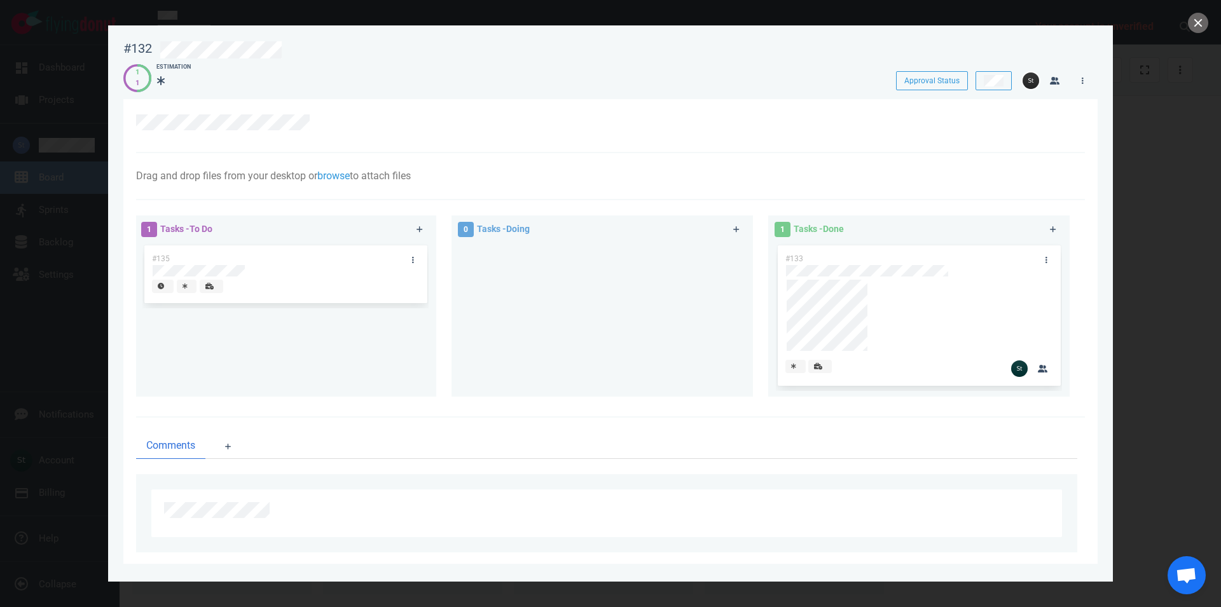
click at [1146, 233] on div at bounding box center [610, 303] width 1221 height 607
click at [1198, 34] on div at bounding box center [610, 303] width 1221 height 607
click at [1196, 31] on button "close" at bounding box center [1198, 23] width 20 height 20
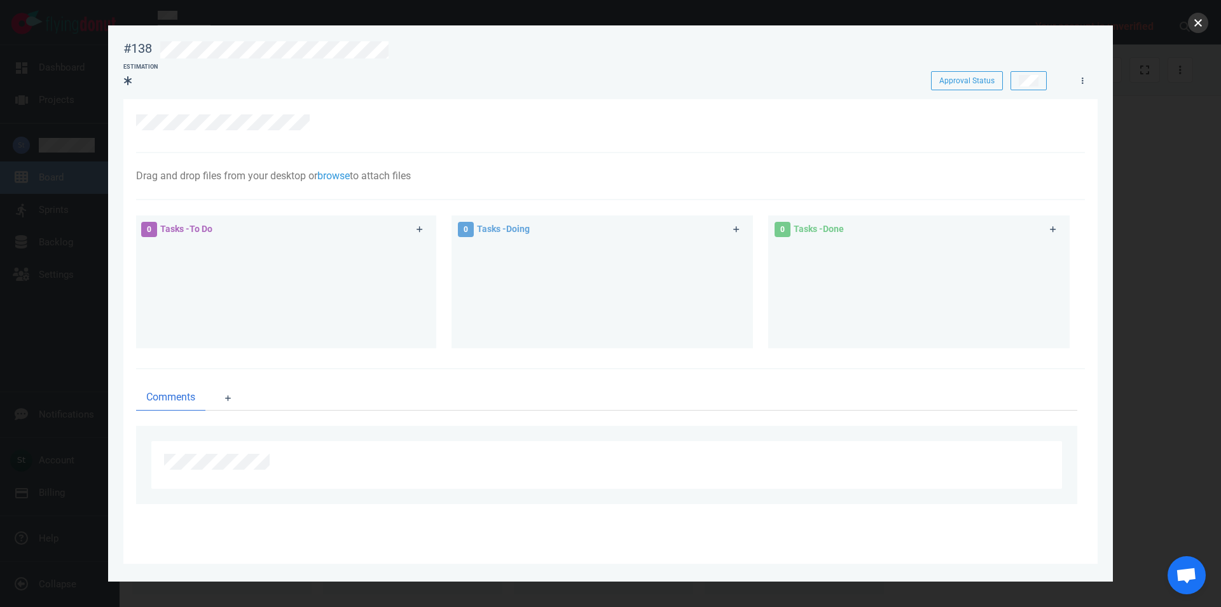
click at [1203, 23] on button "close" at bounding box center [1198, 23] width 20 height 20
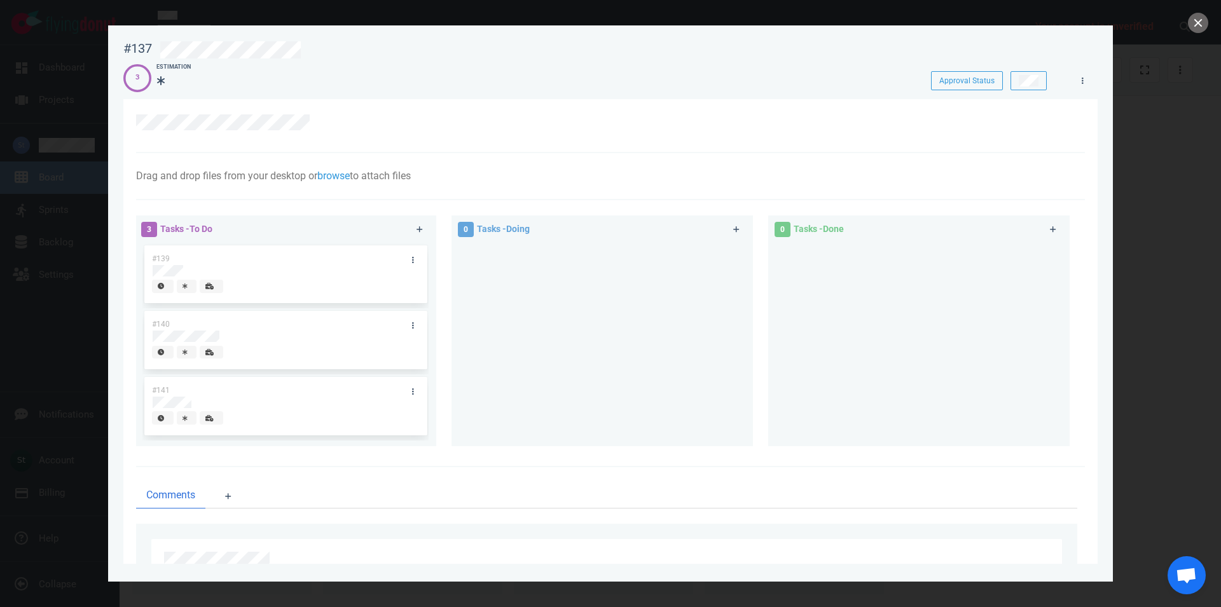
scroll to position [66, 0]
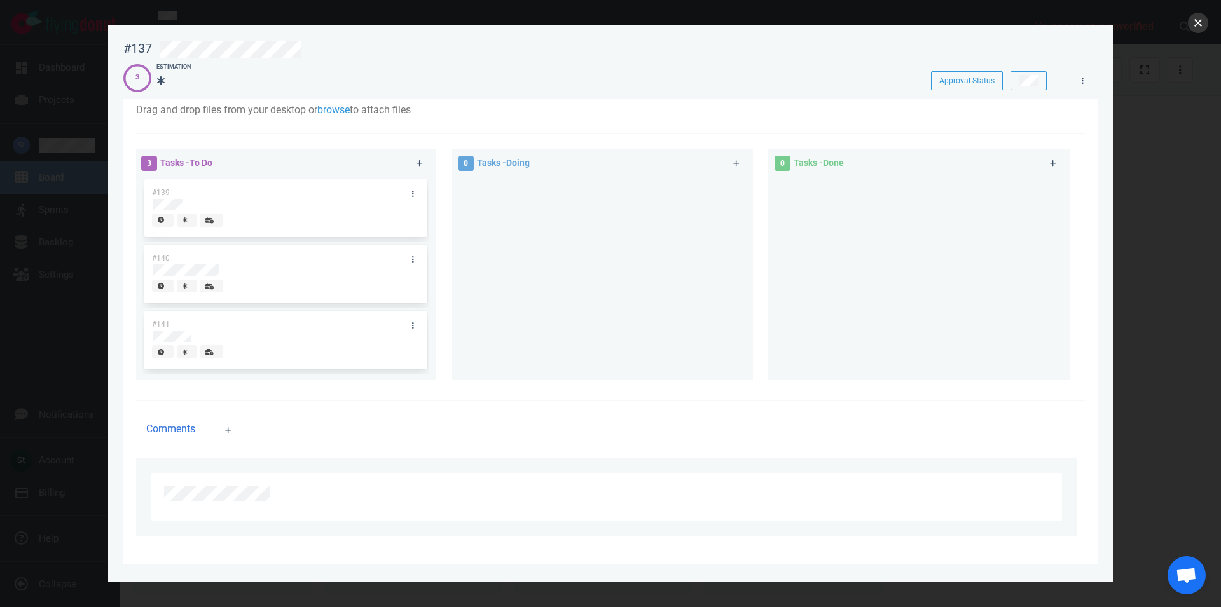
click at [1202, 25] on button "close" at bounding box center [1198, 23] width 20 height 20
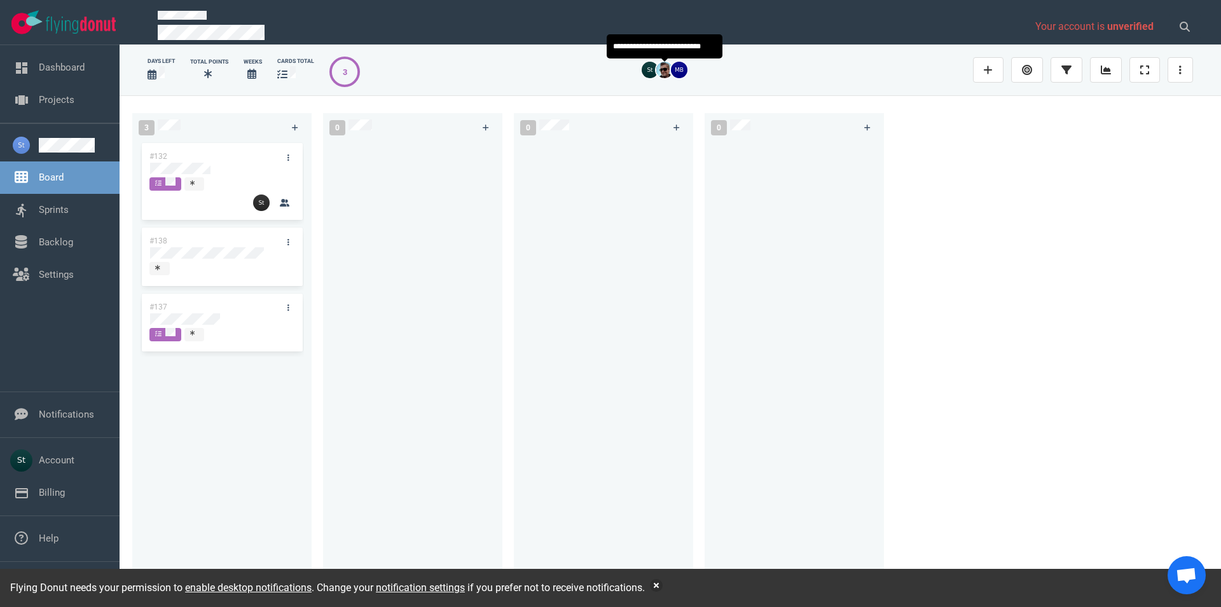
click at [662, 73] on img at bounding box center [664, 70] width 17 height 17
click at [64, 178] on link "Board" at bounding box center [51, 177] width 25 height 11
click at [77, 153] on link at bounding box center [74, 145] width 71 height 15
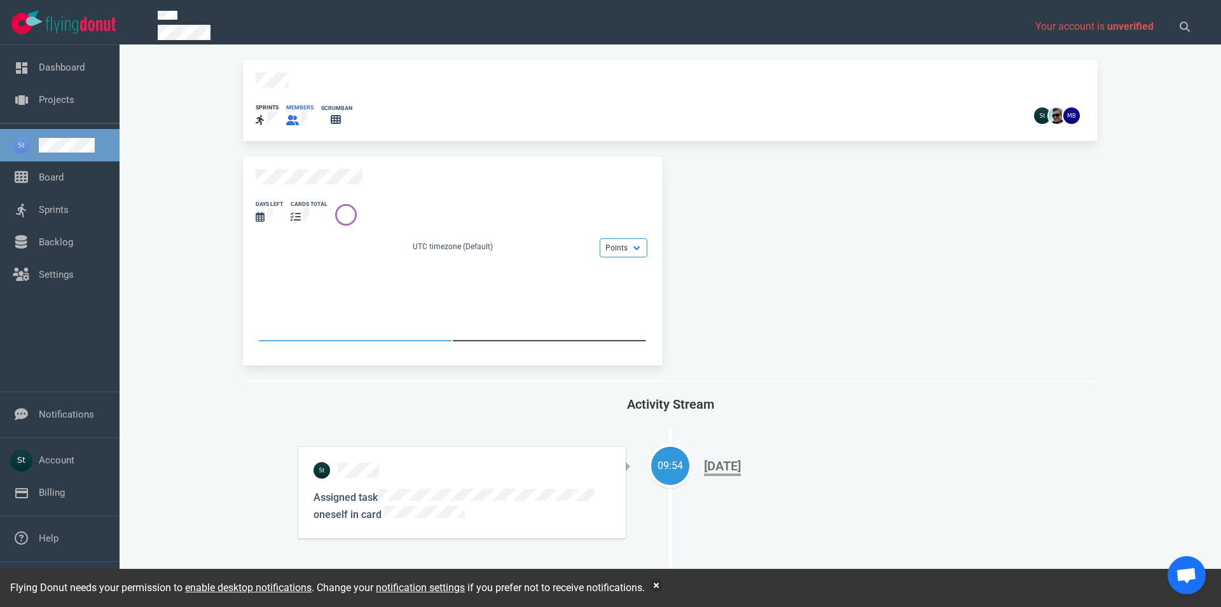
click at [286, 115] on icon at bounding box center [292, 120] width 13 height 10
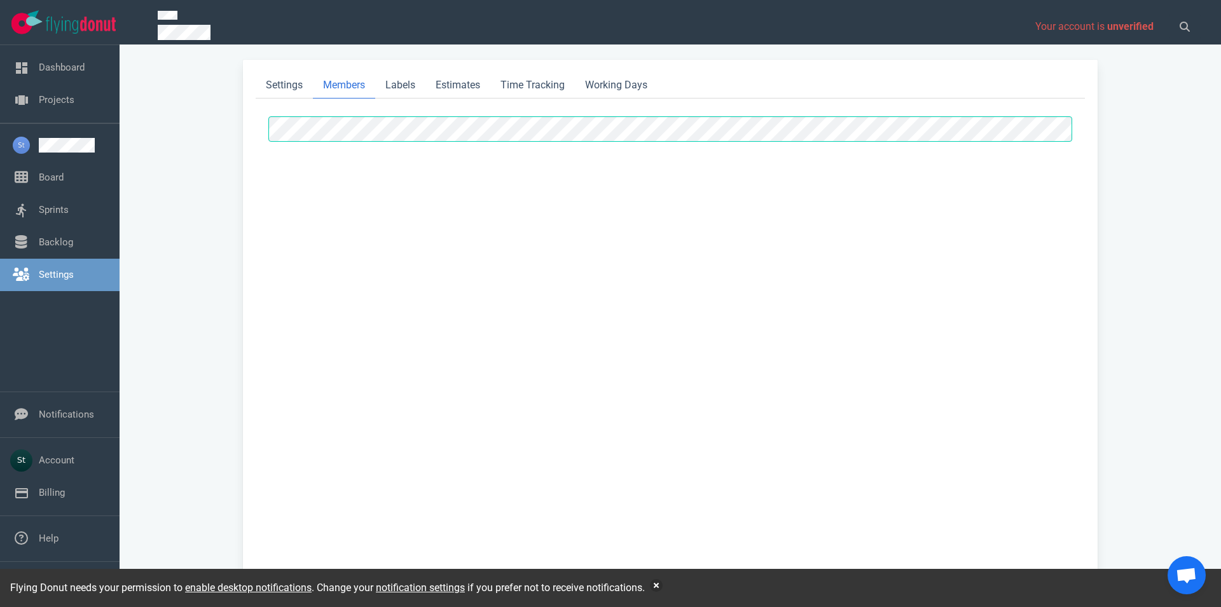
select select "2"
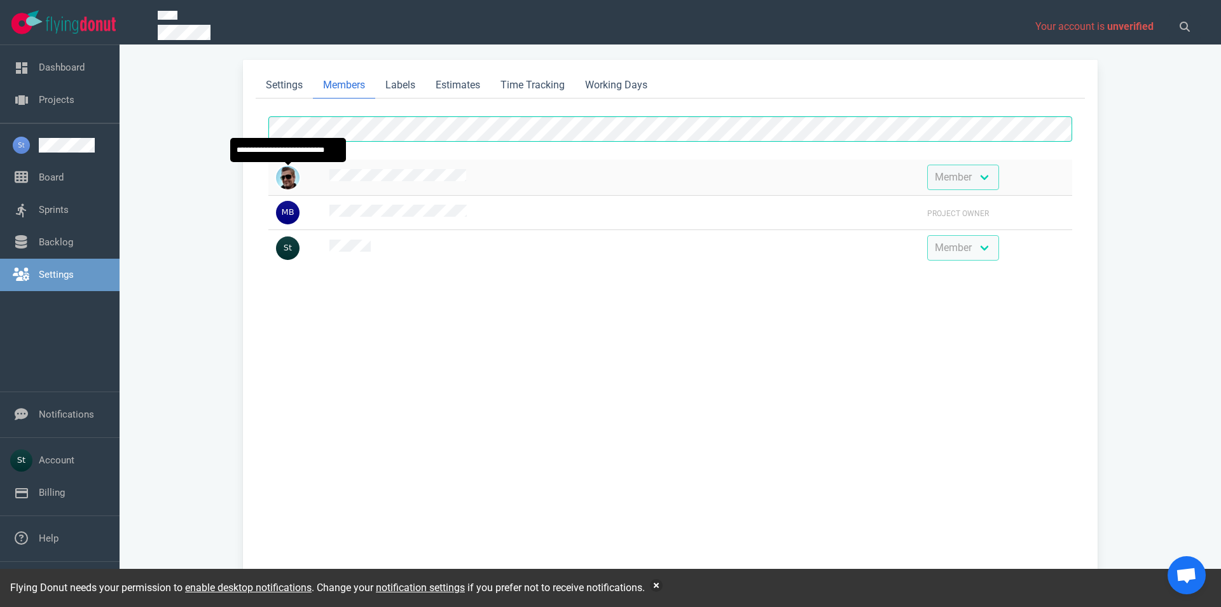
click at [284, 172] on img at bounding box center [288, 178] width 24 height 24
click at [287, 92] on link "Settings" at bounding box center [284, 86] width 57 height 26
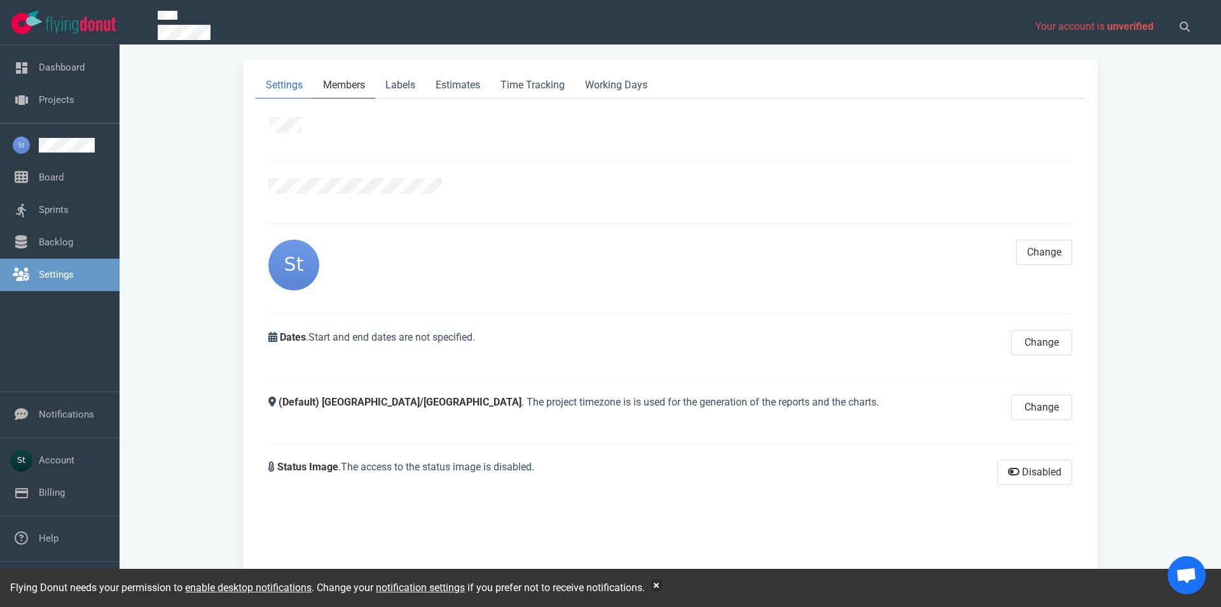
click at [341, 85] on link "Members" at bounding box center [344, 86] width 62 height 26
select select "2"
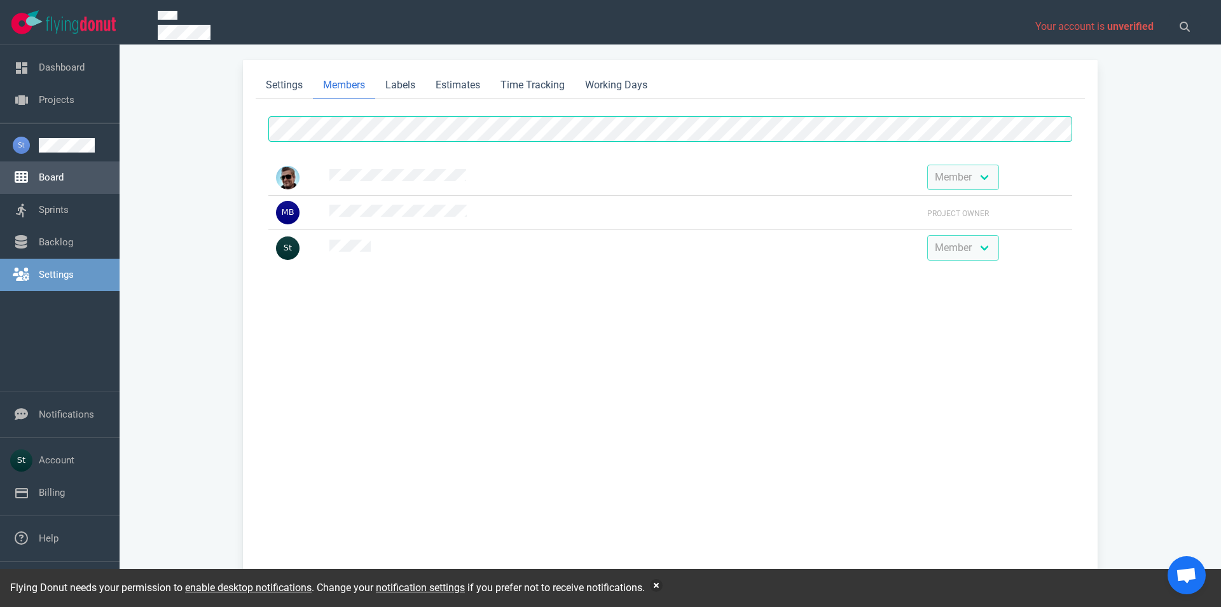
click at [64, 172] on link "Board" at bounding box center [51, 177] width 25 height 11
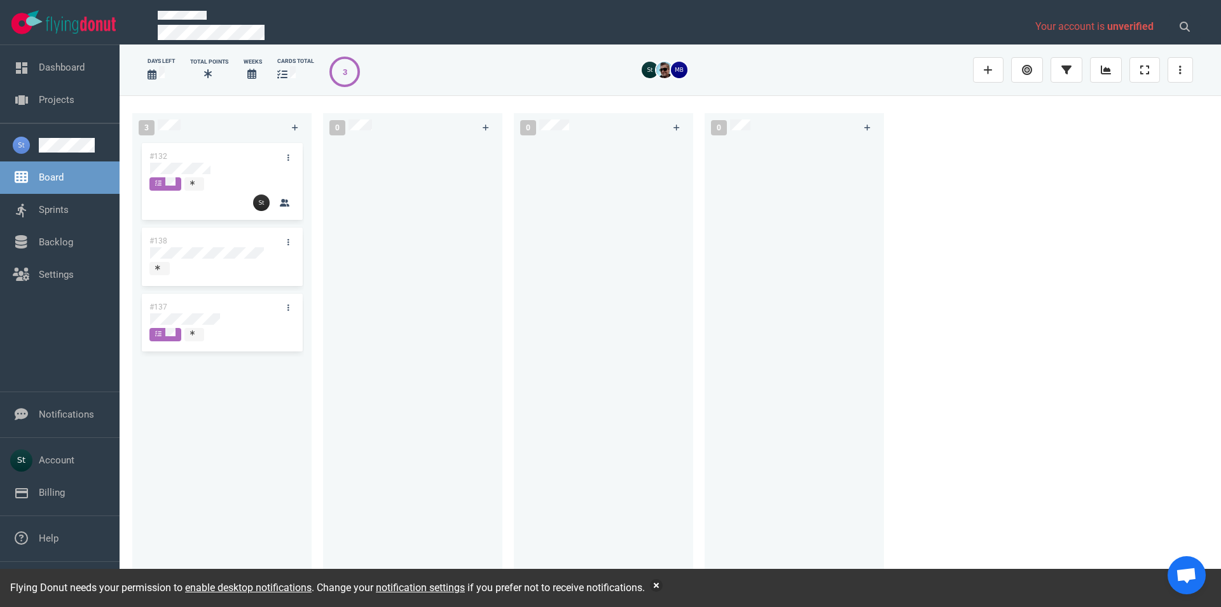
click at [1083, 587] on div "Flying Donut needs your permission to enable desktop notifications . Change you…" at bounding box center [610, 588] width 1221 height 38
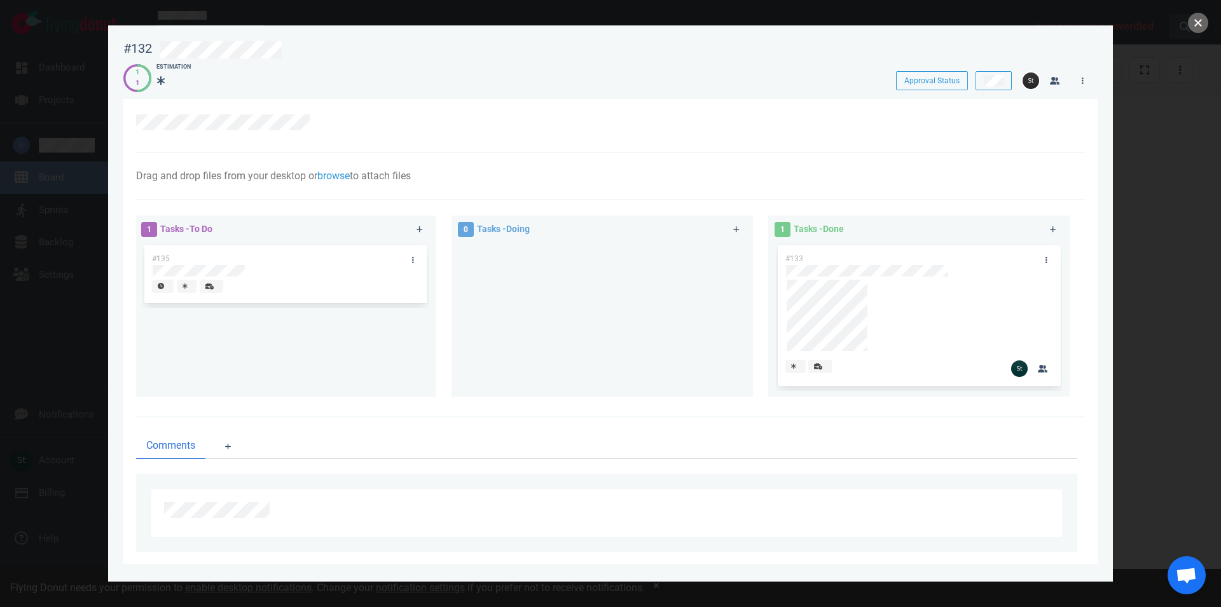
drag, startPoint x: 1204, startPoint y: 25, endPoint x: 1192, endPoint y: 31, distance: 13.7
click at [1204, 24] on button "close" at bounding box center [1198, 23] width 20 height 20
